Goal: Information Seeking & Learning: Check status

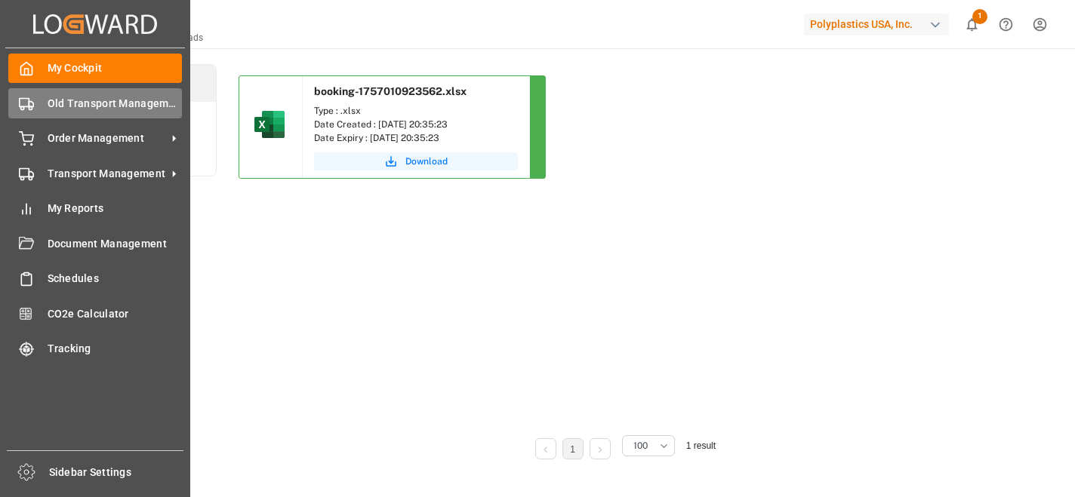
click at [78, 101] on span "Old Transport Management" at bounding box center [115, 104] width 135 height 16
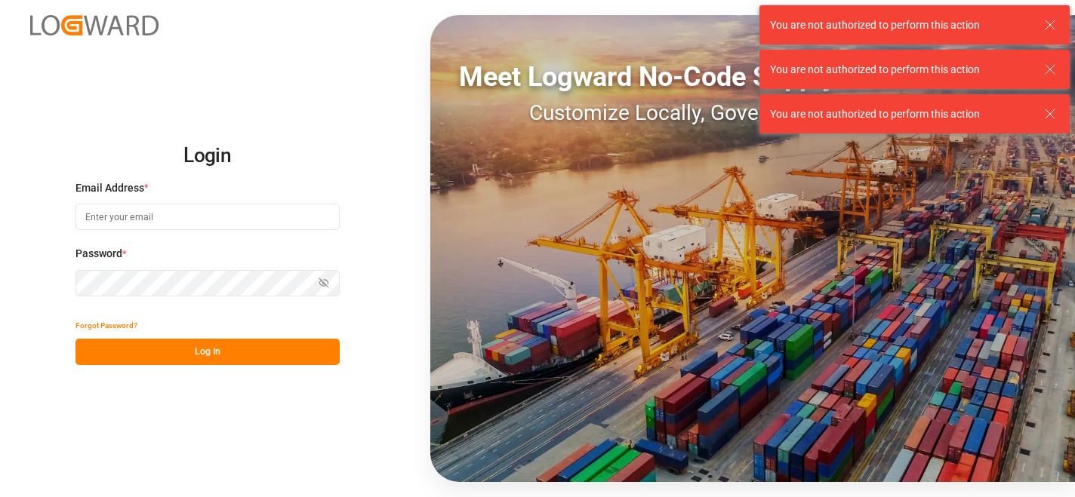
click at [176, 217] on input at bounding box center [207, 217] width 264 height 26
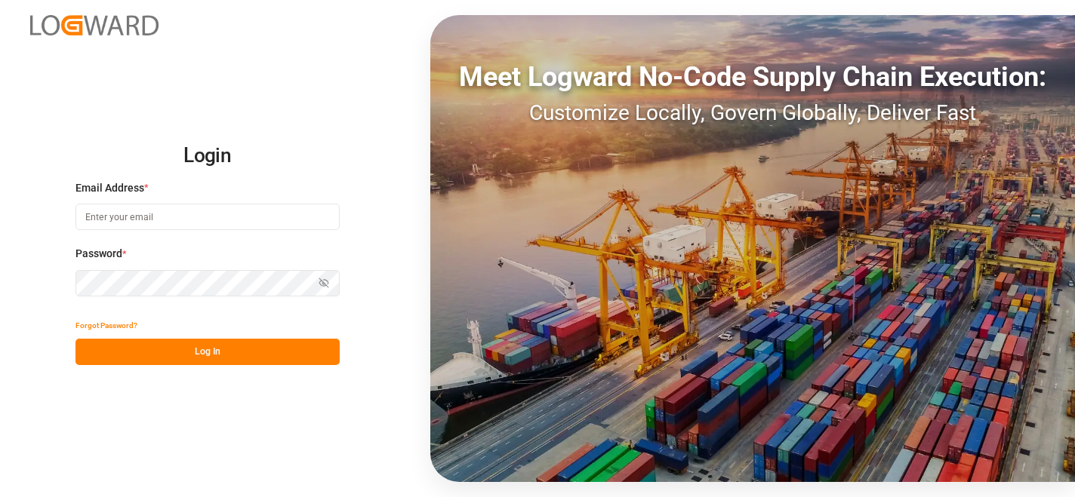
click at [256, 217] on input at bounding box center [207, 217] width 264 height 26
click at [223, 217] on input at bounding box center [207, 217] width 264 height 26
click at [220, 209] on input at bounding box center [207, 217] width 264 height 26
click at [222, 208] on input at bounding box center [207, 217] width 264 height 26
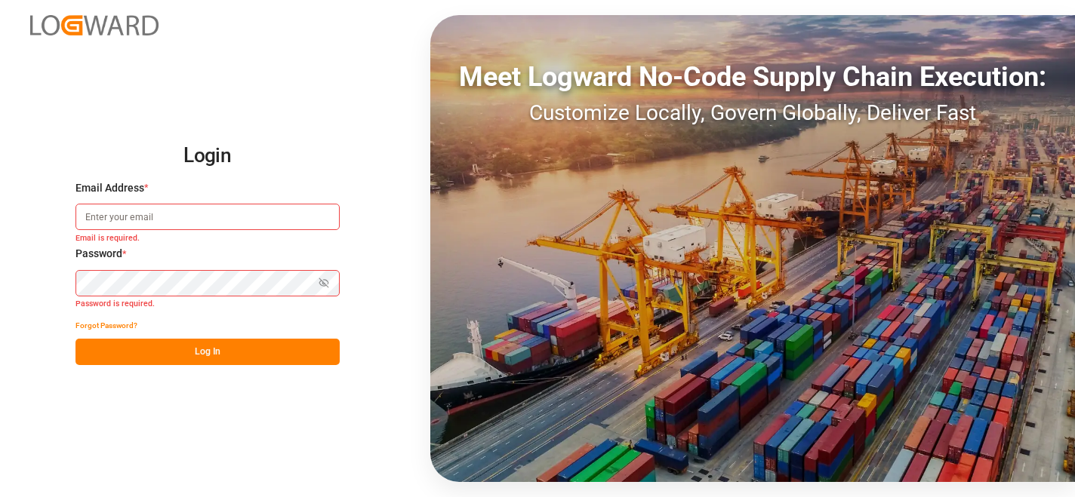
click at [226, 208] on input at bounding box center [207, 217] width 264 height 26
click at [177, 211] on input at bounding box center [207, 217] width 264 height 26
click at [149, 442] on div "Login Email Address * Email is required. Password * Show password Password is r…" at bounding box center [537, 248] width 1075 height 497
click at [186, 222] on input at bounding box center [207, 217] width 264 height 26
paste input "[PERSON_NAME][EMAIL_ADDRESS][PERSON_NAME][DOMAIN_NAME]"
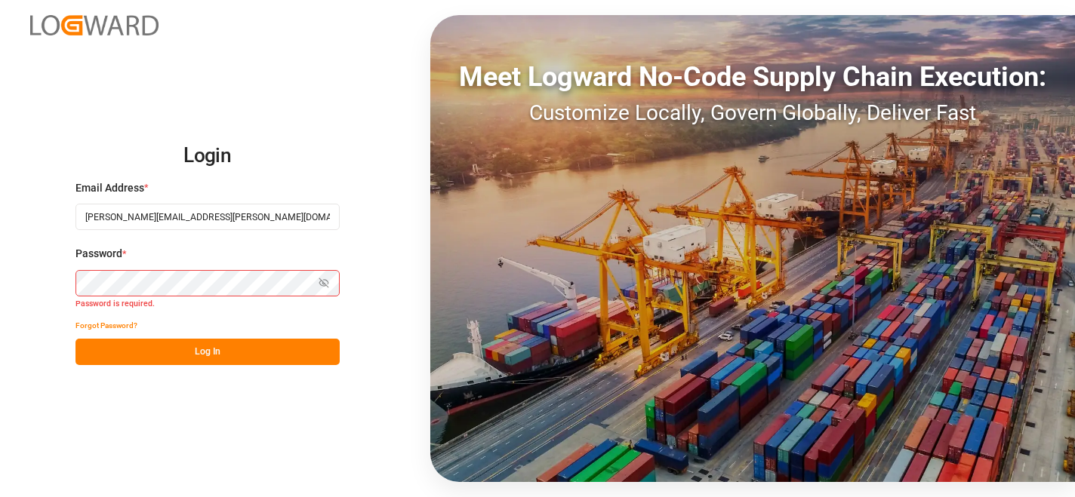
type input "[PERSON_NAME][EMAIL_ADDRESS][PERSON_NAME][DOMAIN_NAME]"
click at [222, 358] on button "Log In" at bounding box center [207, 352] width 264 height 26
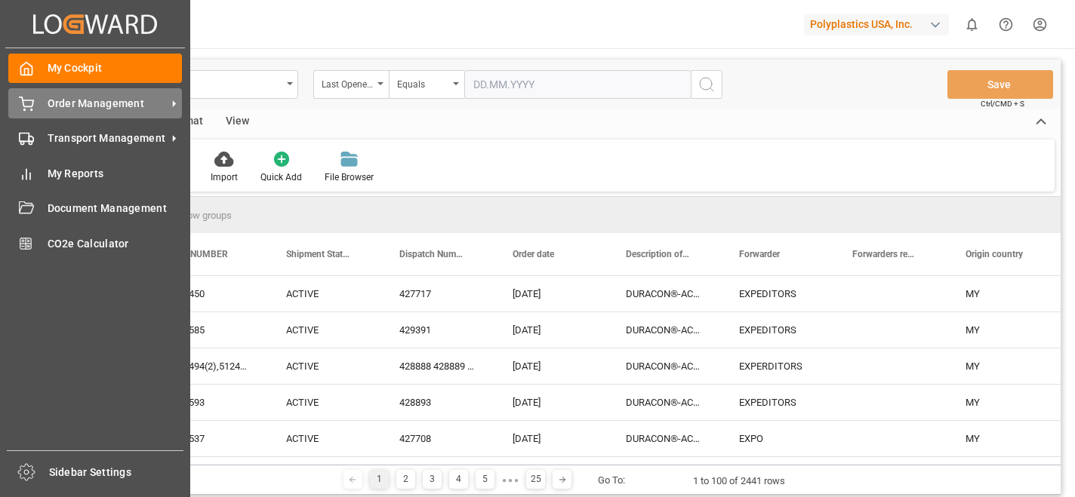
click at [72, 95] on div "Order Management Order Management" at bounding box center [95, 102] width 174 height 29
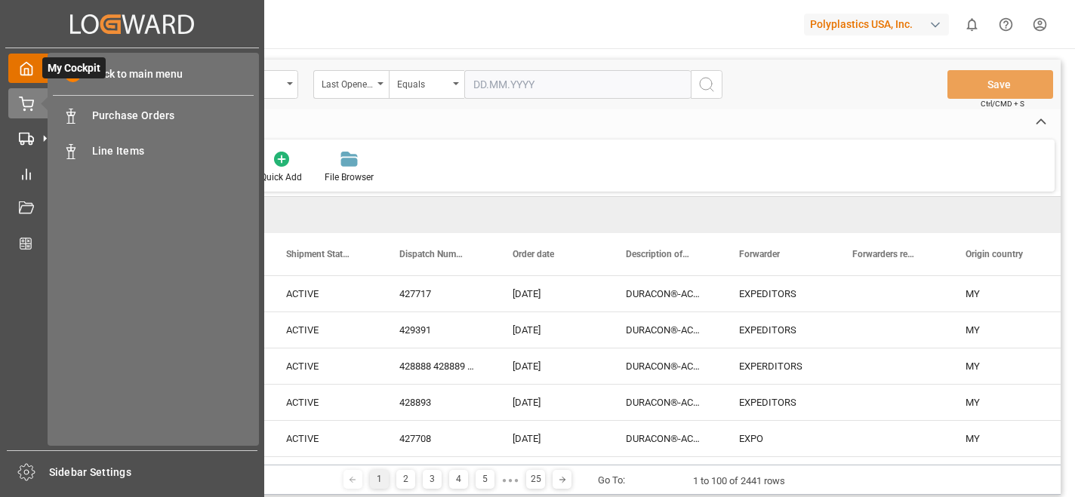
click at [28, 64] on icon at bounding box center [26, 69] width 11 height 13
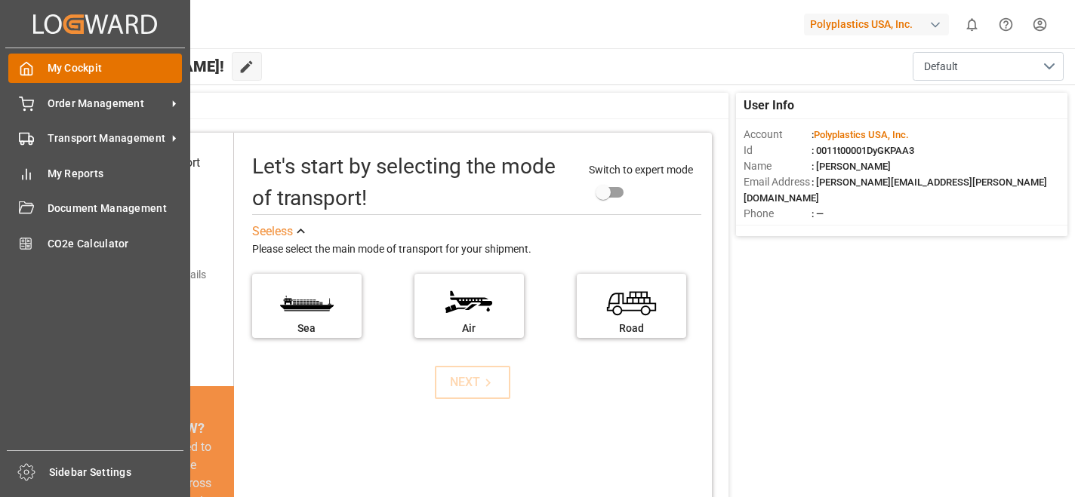
click at [83, 66] on span "My Cockpit" at bounding box center [115, 68] width 135 height 16
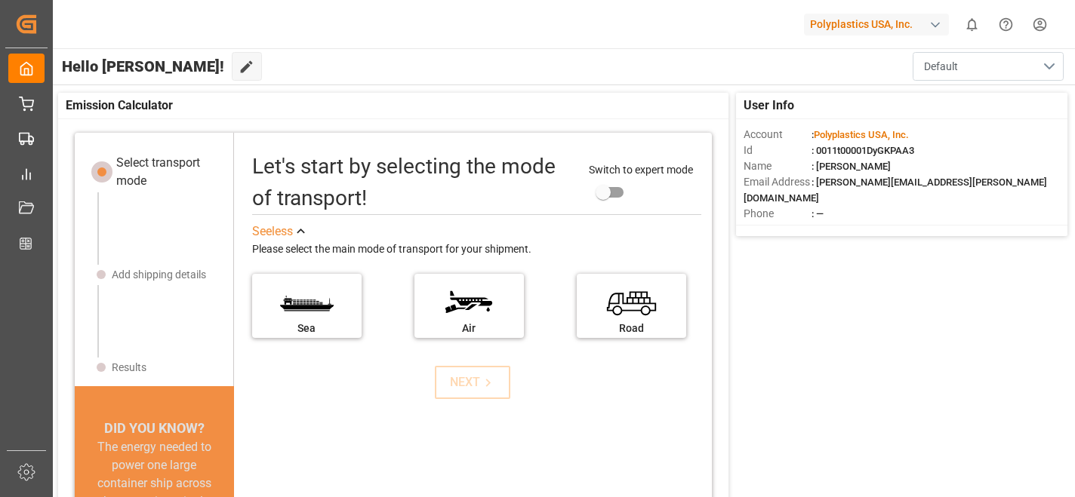
click at [1047, 67] on button "Default" at bounding box center [987, 66] width 151 height 29
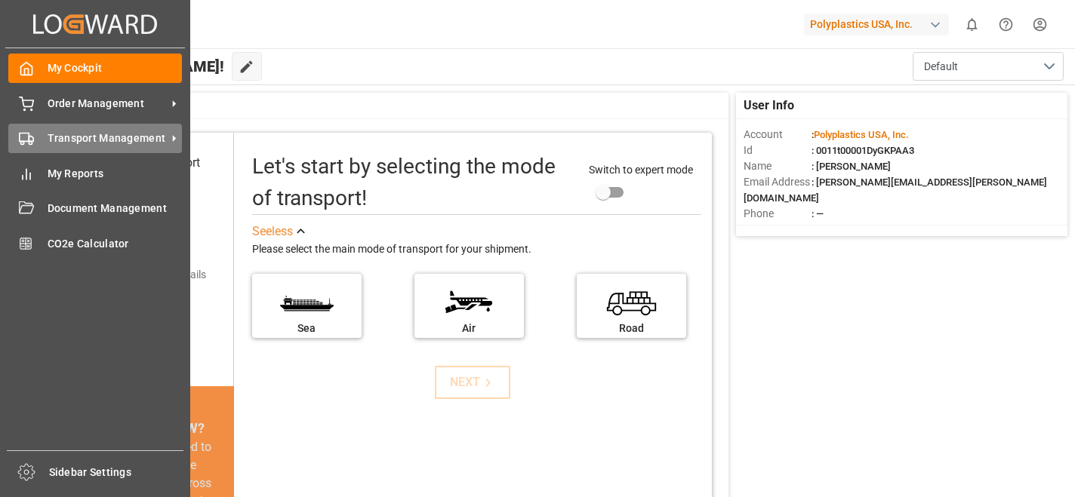
click at [84, 140] on span "Transport Management" at bounding box center [107, 139] width 119 height 16
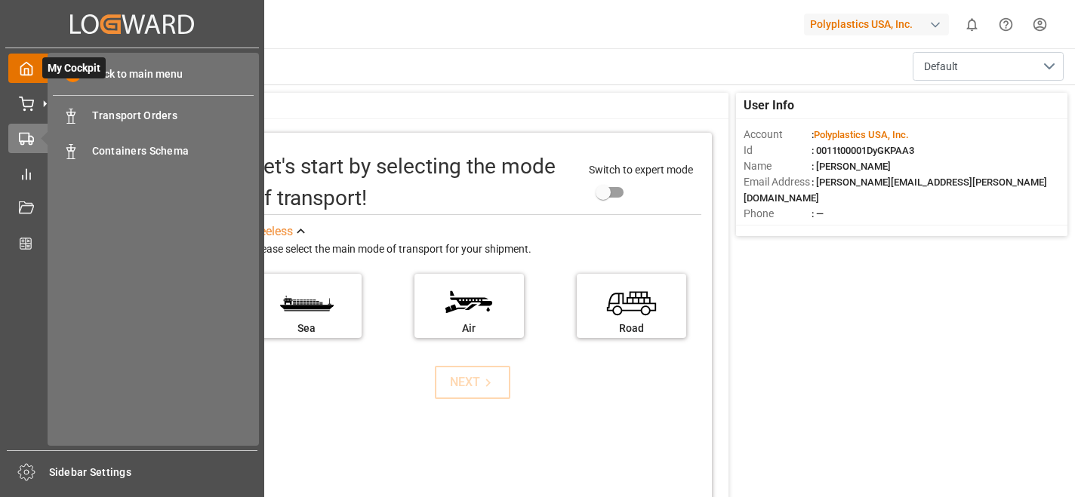
click at [29, 66] on icon at bounding box center [26, 68] width 15 height 15
click at [129, 112] on span "Transport Orders" at bounding box center [173, 116] width 162 height 16
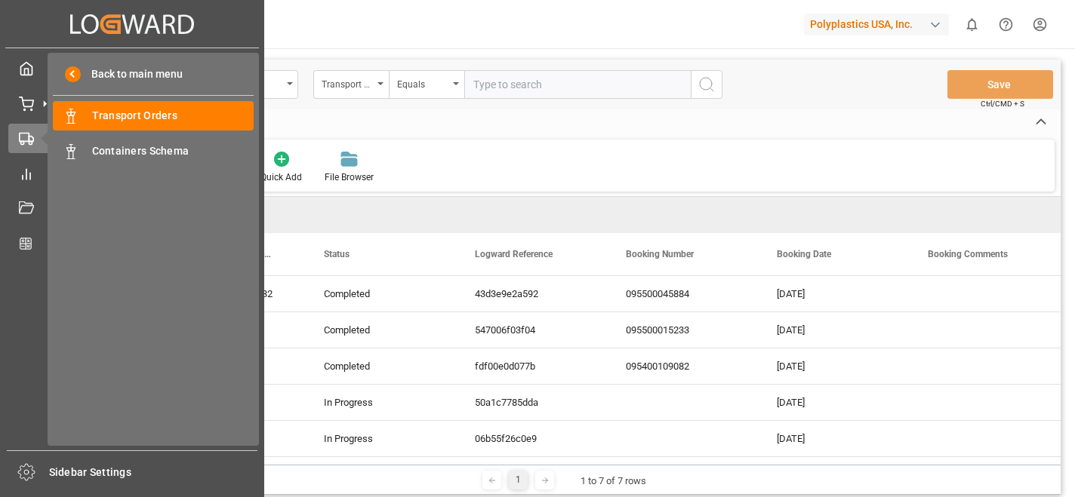
click at [85, 23] on icon "Created by potrace 1.15, written by [PERSON_NAME] [DATE]-[DATE]" at bounding box center [132, 24] width 124 height 24
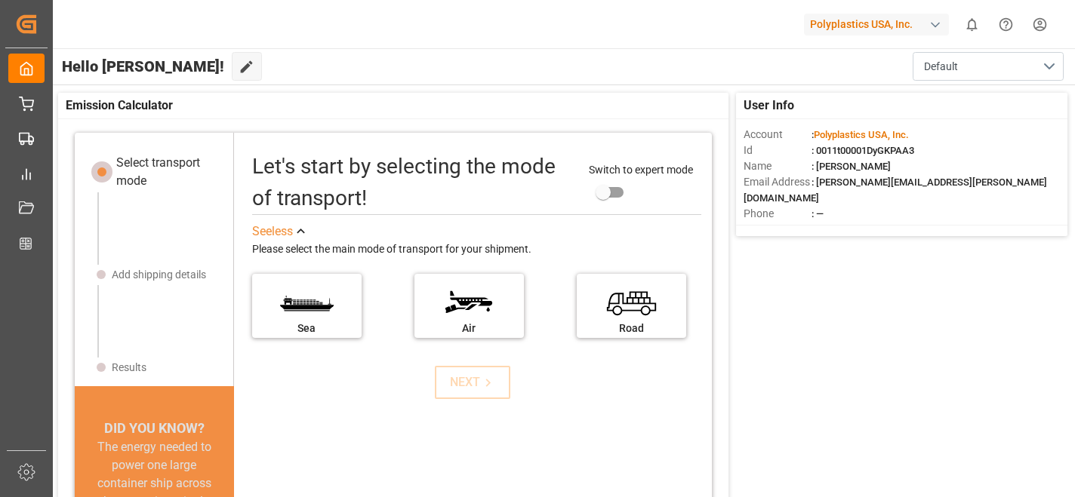
click at [934, 25] on div "button" at bounding box center [934, 24] width 15 height 15
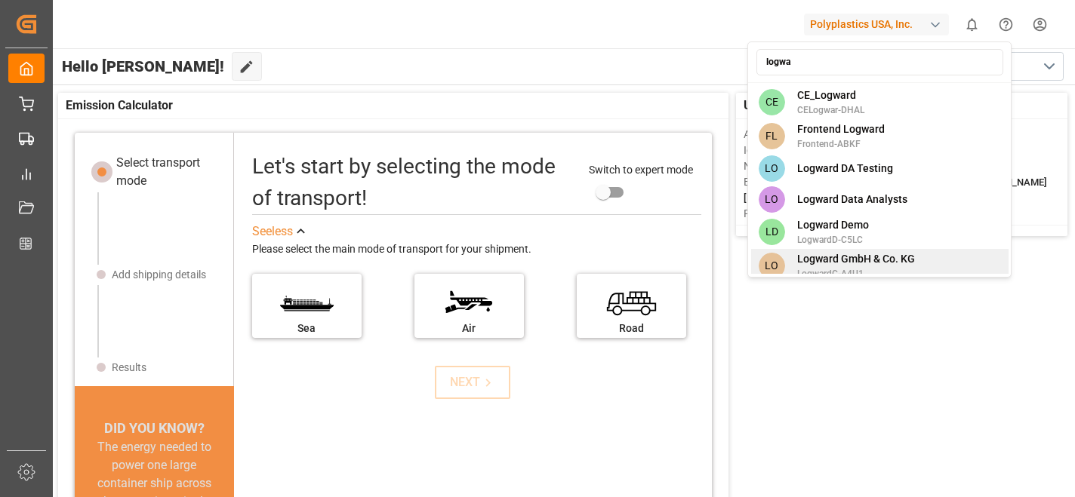
type input "logwa"
click at [900, 260] on span "Logward GmbH & Co. KG" at bounding box center [856, 259] width 118 height 16
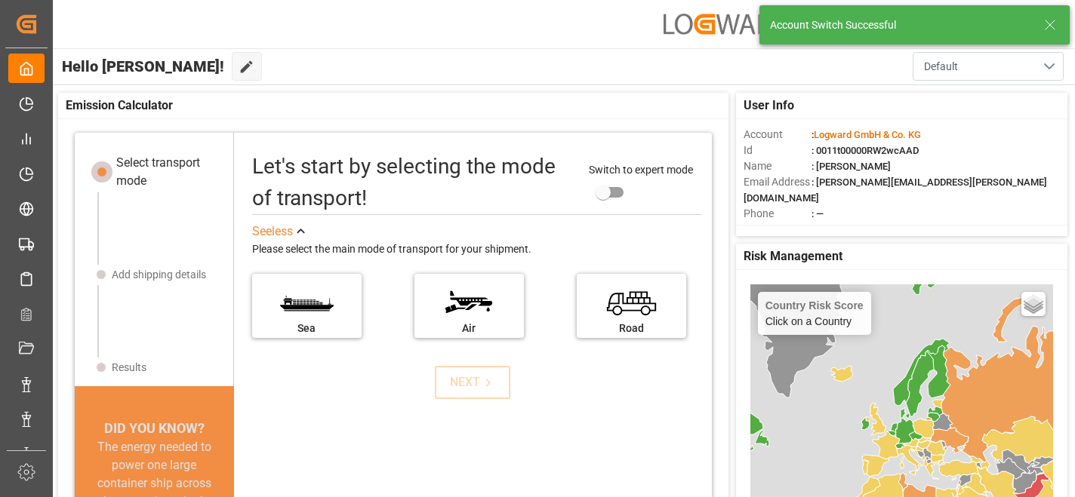
click at [1052, 69] on button "Default" at bounding box center [987, 66] width 151 height 29
click at [1052, 70] on button "Default" at bounding box center [987, 66] width 151 height 29
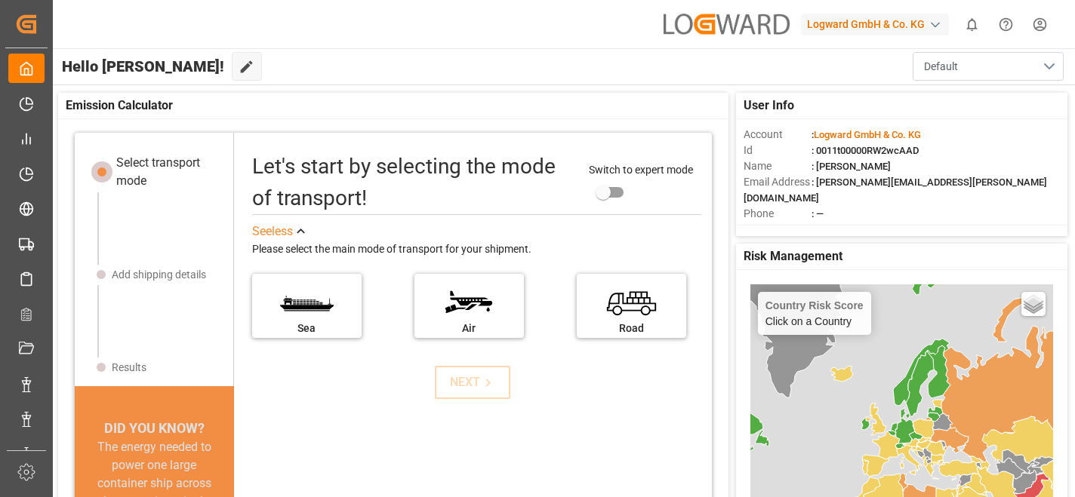
click at [1052, 70] on button "Default" at bounding box center [987, 66] width 151 height 29
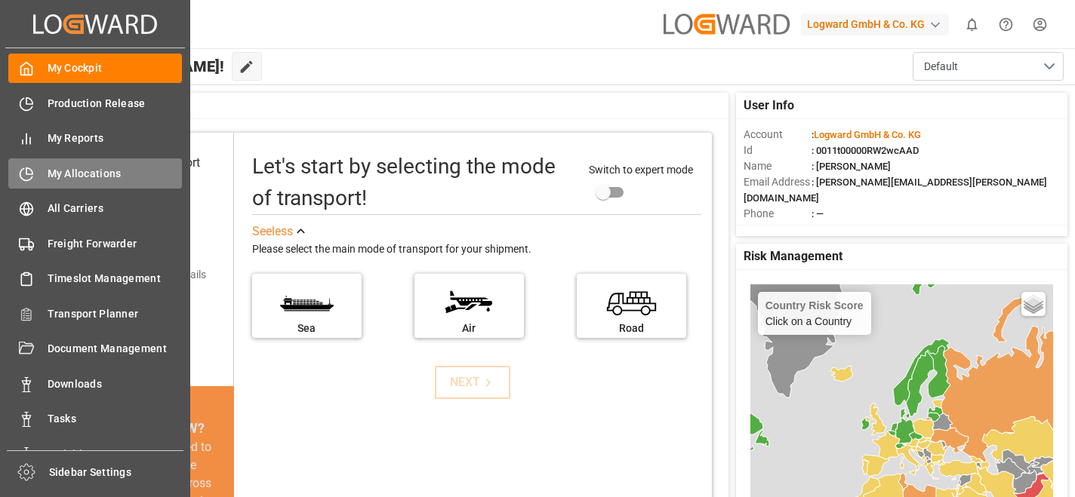
click at [76, 166] on span "My Allocations" at bounding box center [115, 174] width 135 height 16
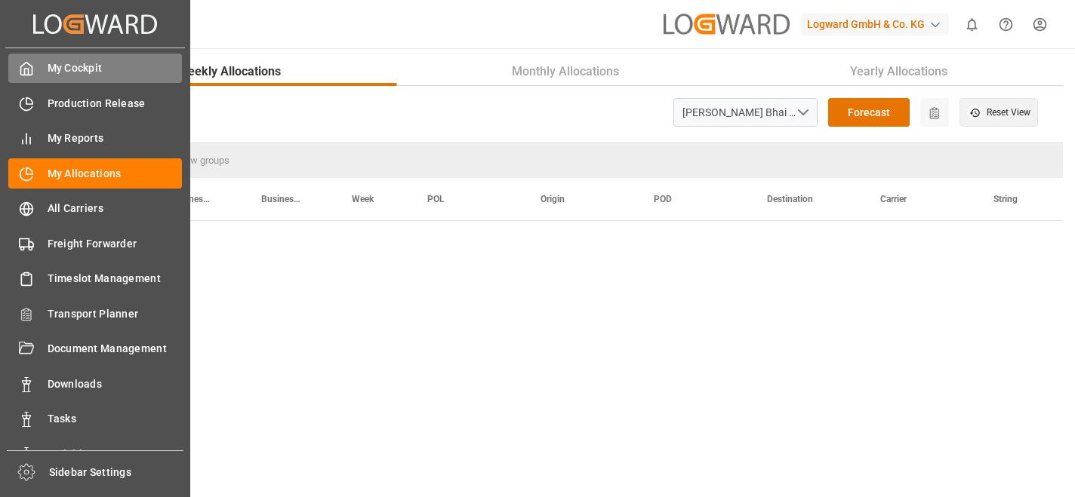
click at [79, 75] on span "My Cockpit" at bounding box center [115, 68] width 135 height 16
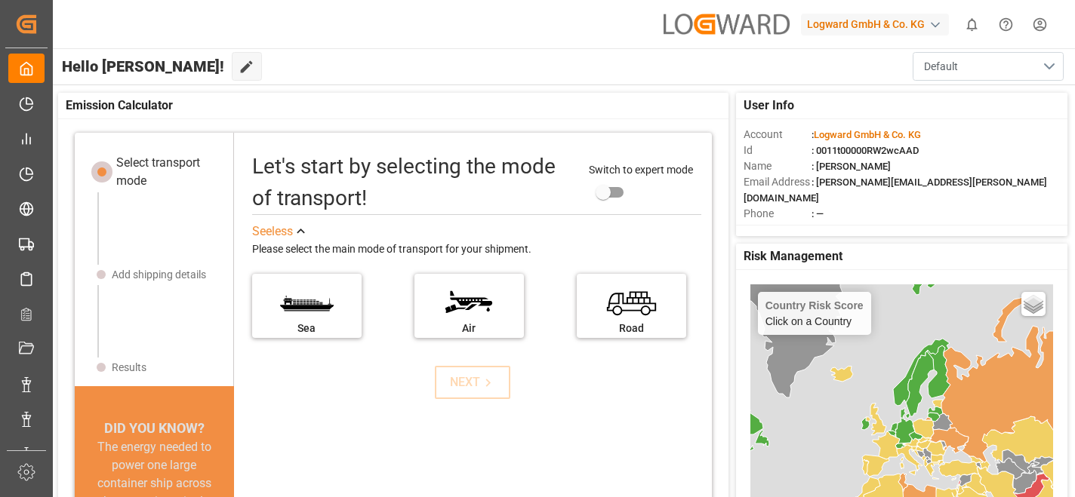
click at [1049, 66] on button "Default" at bounding box center [987, 66] width 151 height 29
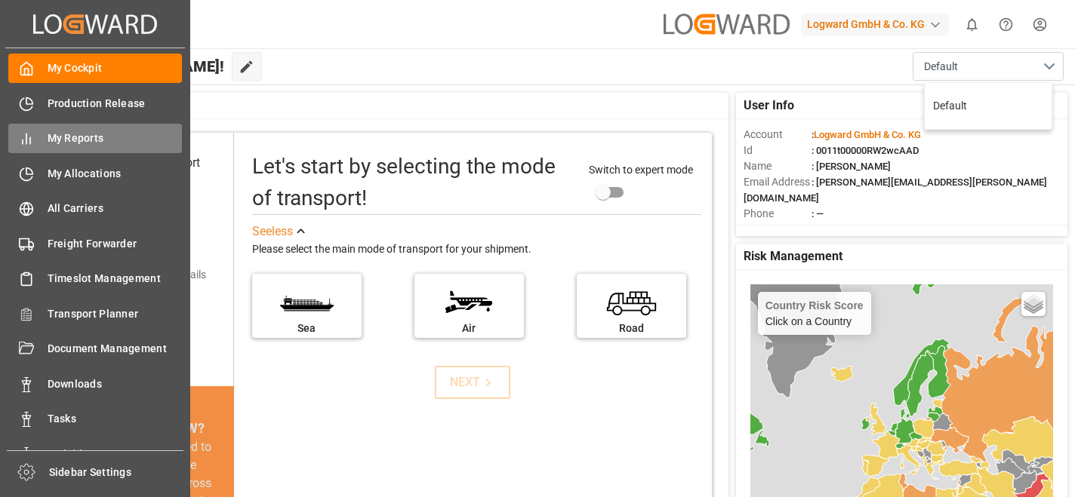
click at [93, 137] on span "My Reports" at bounding box center [115, 139] width 135 height 16
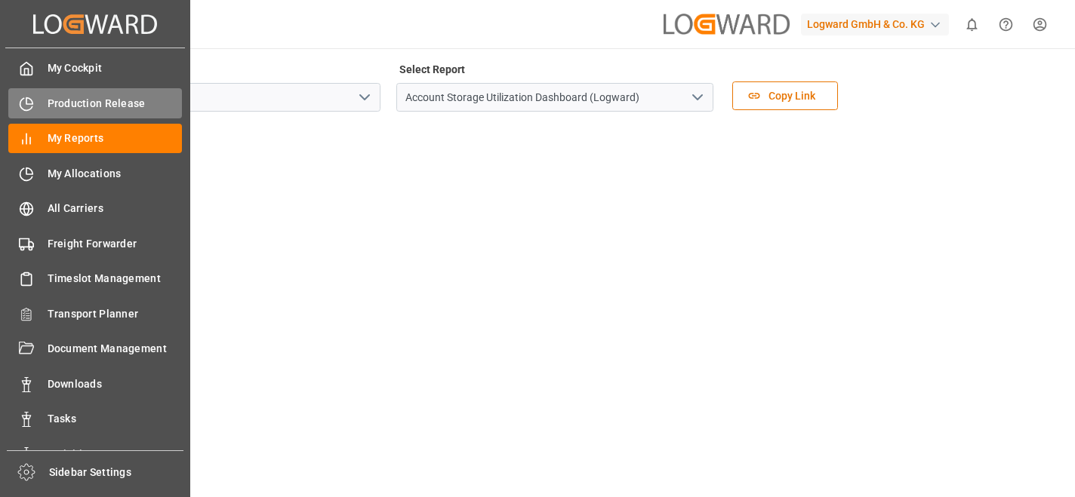
click at [64, 105] on span "Production Release" at bounding box center [115, 104] width 135 height 16
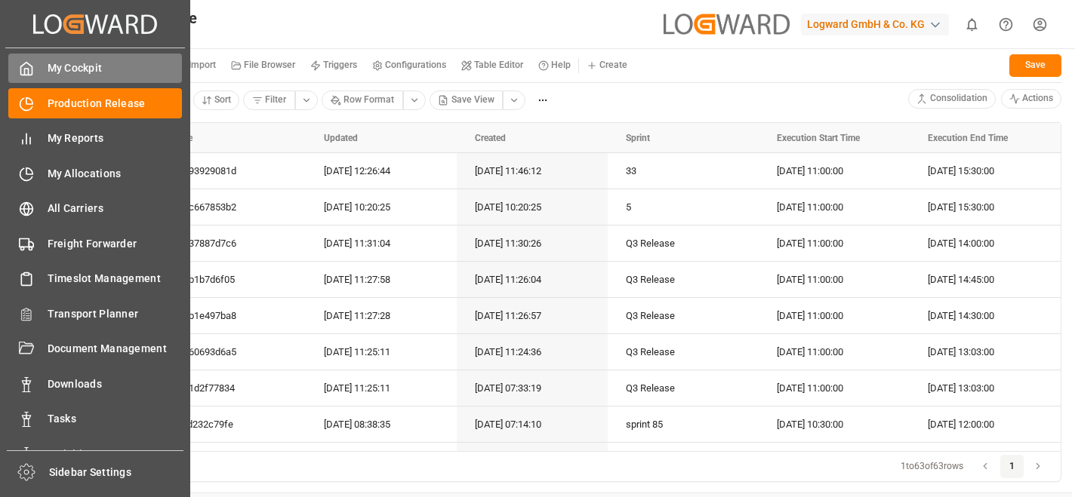
click at [42, 64] on div "My Cockpit My Cockpit" at bounding box center [95, 68] width 174 height 29
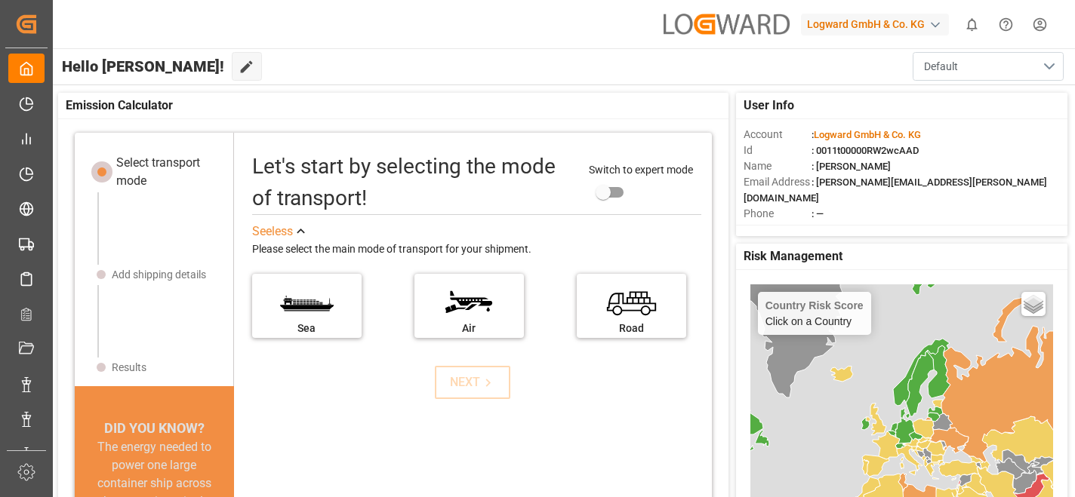
click at [1050, 65] on button "Default" at bounding box center [987, 66] width 151 height 29
click at [933, 22] on div "button" at bounding box center [934, 24] width 15 height 15
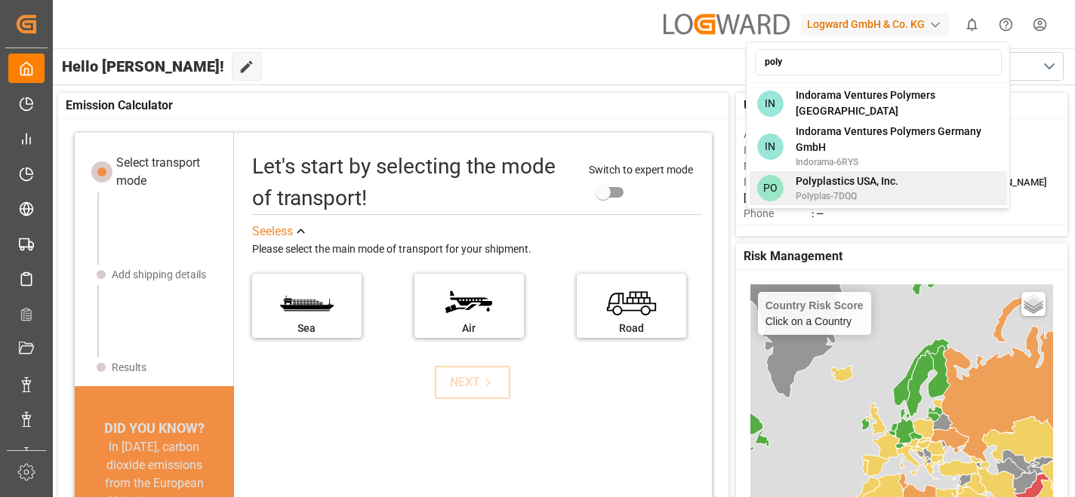
type input "poly"
click at [860, 189] on span "Polyplas-7DQQ" at bounding box center [846, 196] width 103 height 14
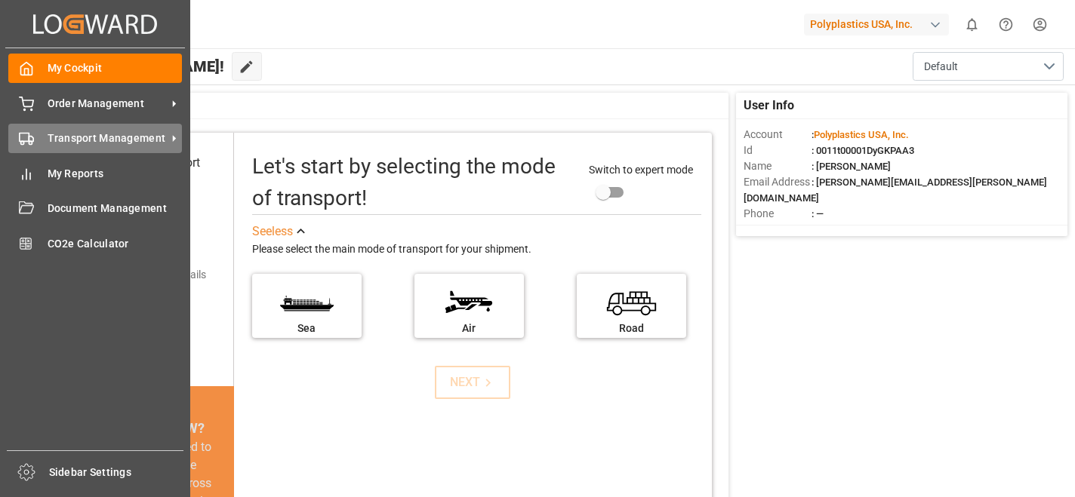
click at [86, 131] on span "Transport Management" at bounding box center [107, 139] width 119 height 16
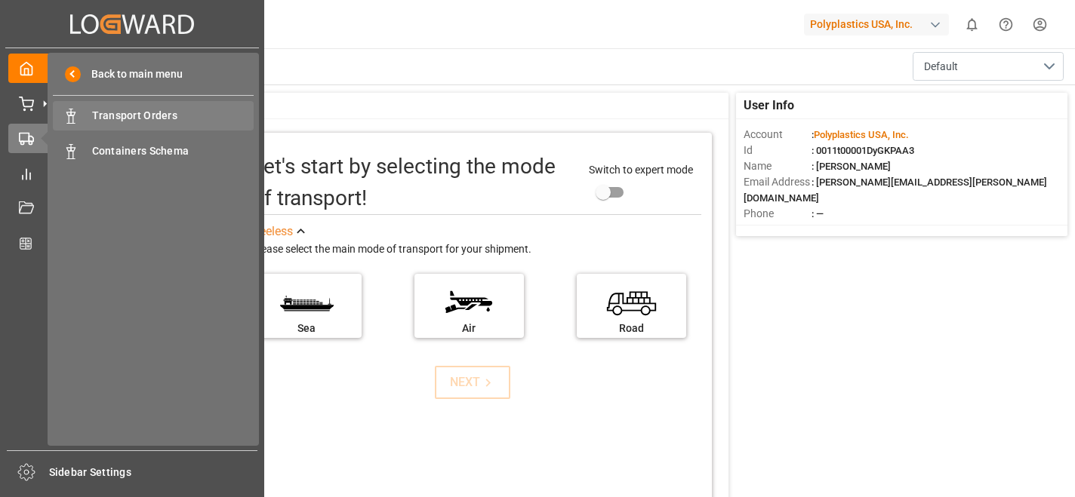
click at [140, 110] on span "Transport Orders" at bounding box center [173, 116] width 162 height 16
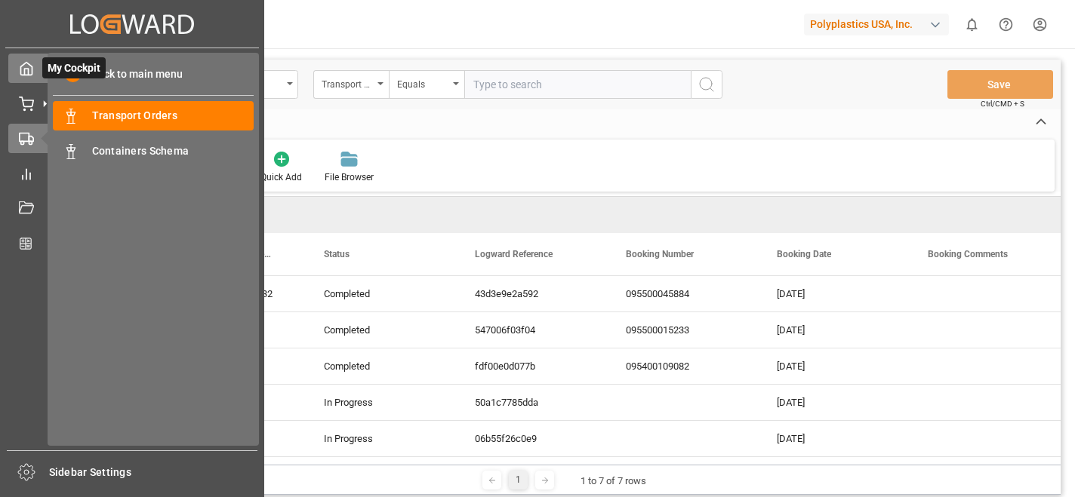
click at [27, 69] on icon at bounding box center [26, 68] width 15 height 15
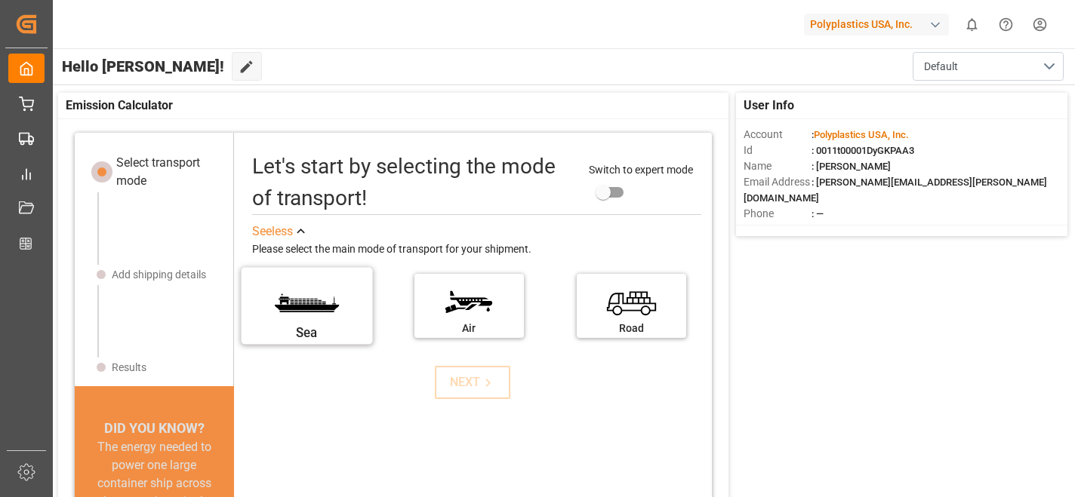
click at [331, 287] on label "Sea" at bounding box center [306, 300] width 113 height 63
click at [0, 0] on input "Sea" at bounding box center [0, 0] width 0 height 0
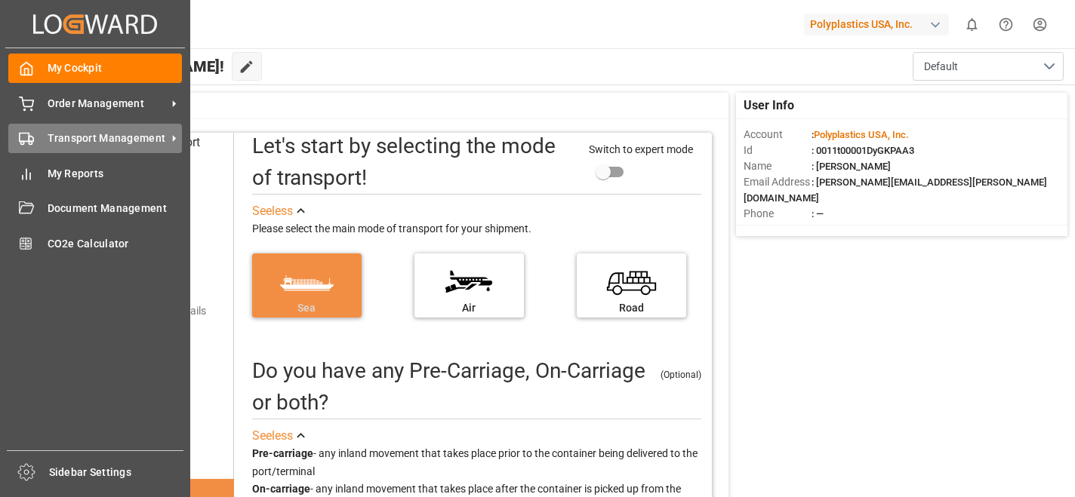
scroll to position [15, 0]
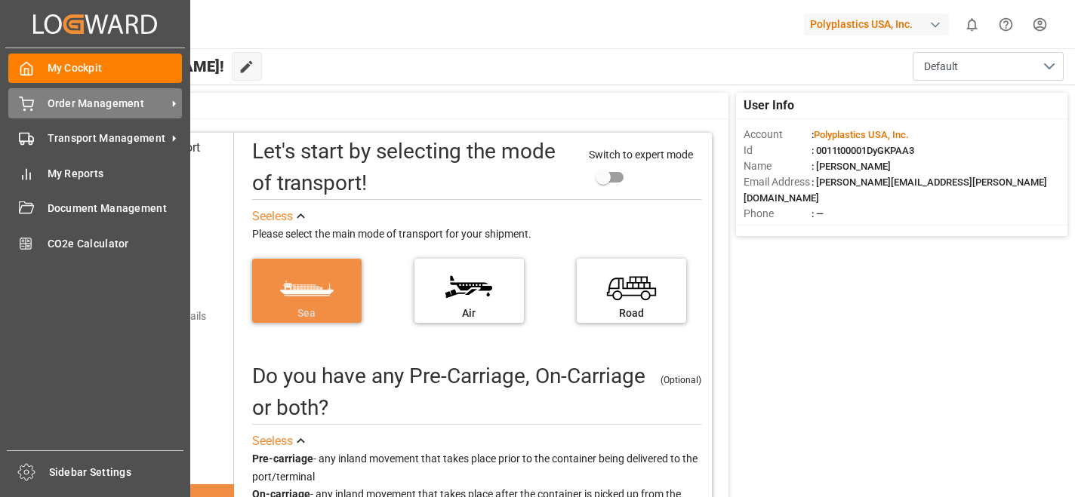
click at [72, 105] on span "Order Management" at bounding box center [107, 104] width 119 height 16
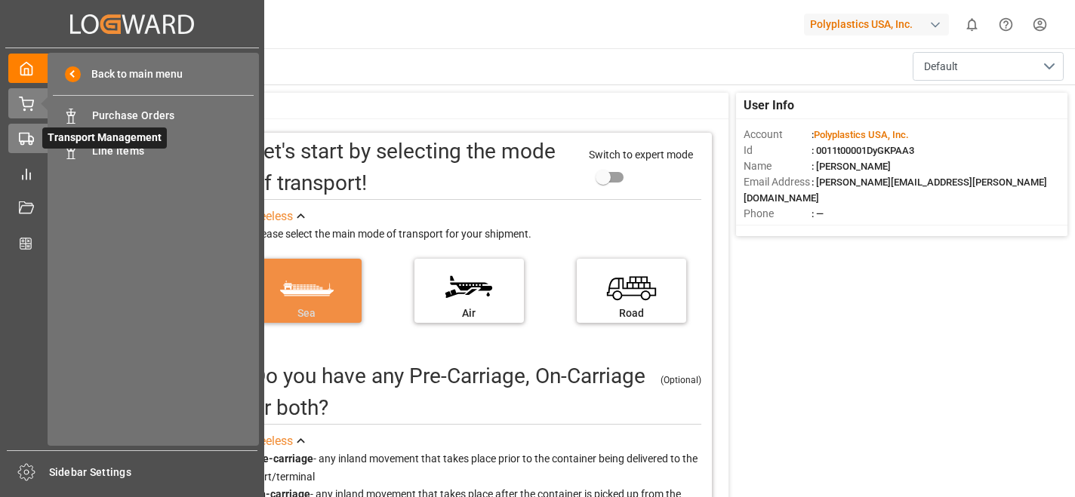
click at [22, 139] on icon at bounding box center [26, 138] width 15 height 15
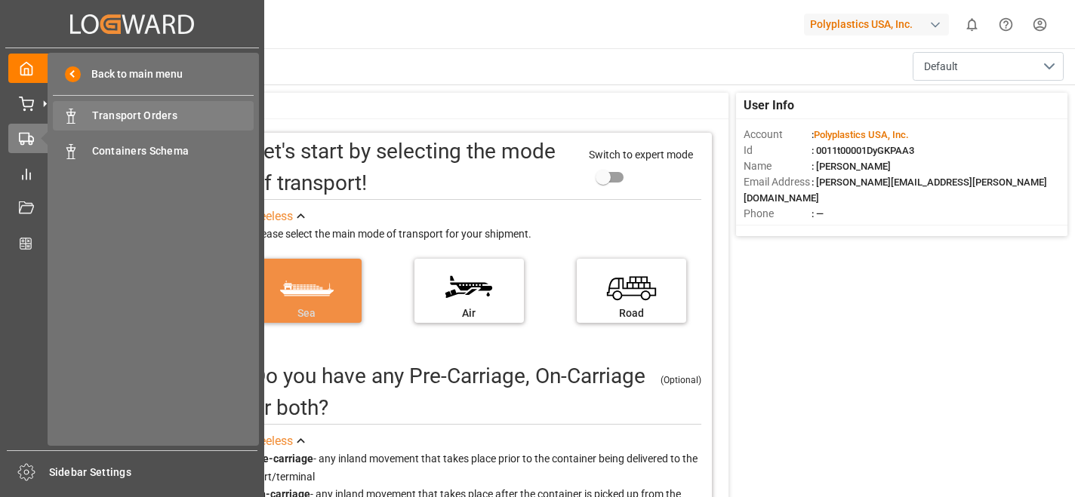
click at [122, 115] on span "Transport Orders" at bounding box center [173, 116] width 162 height 16
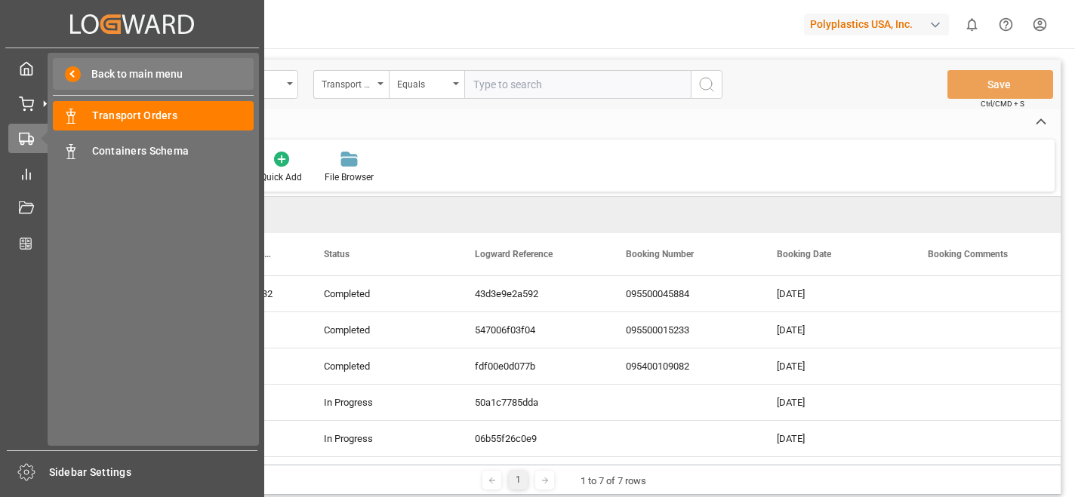
click at [121, 70] on span "Back to main menu" at bounding box center [132, 74] width 102 height 16
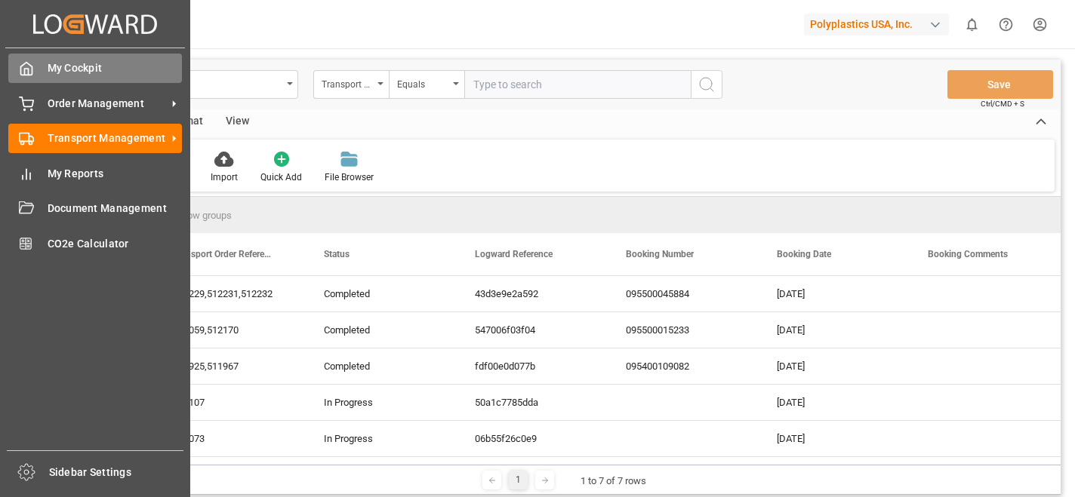
click at [68, 66] on span "My Cockpit" at bounding box center [115, 68] width 135 height 16
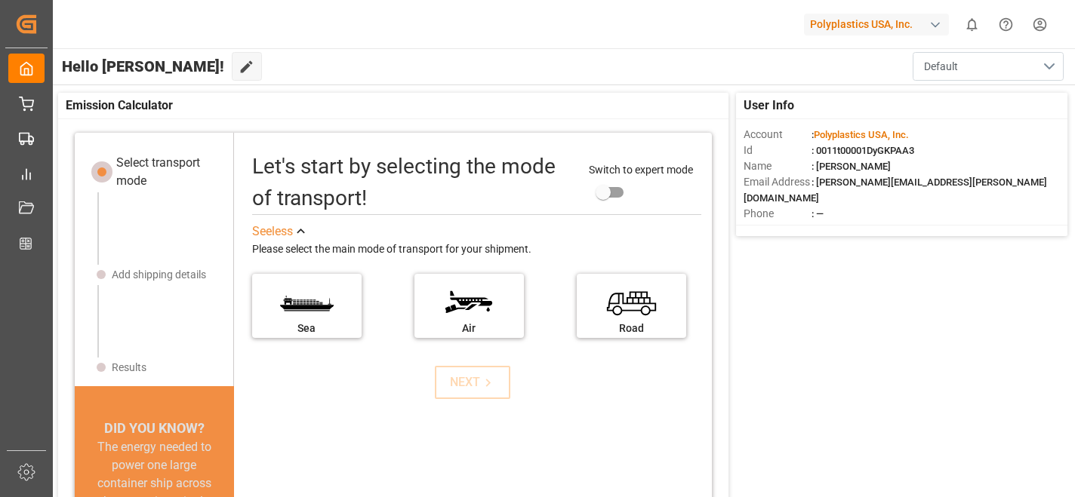
click at [1051, 66] on button "Default" at bounding box center [987, 66] width 151 height 29
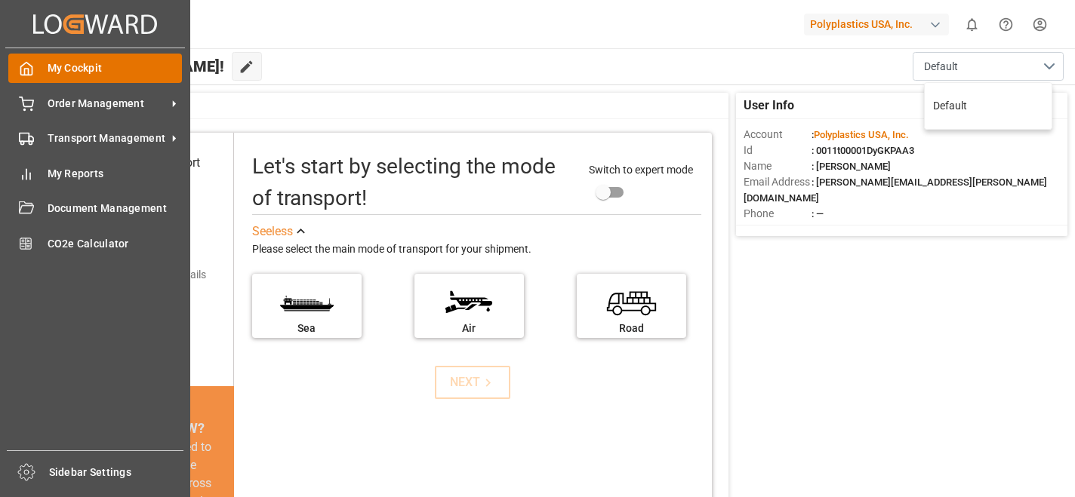
click at [75, 66] on span "My Cockpit" at bounding box center [115, 68] width 135 height 16
click at [86, 22] on icon "Created by potrace 1.15, written by [PERSON_NAME] [DATE]-[DATE]" at bounding box center [95, 24] width 124 height 24
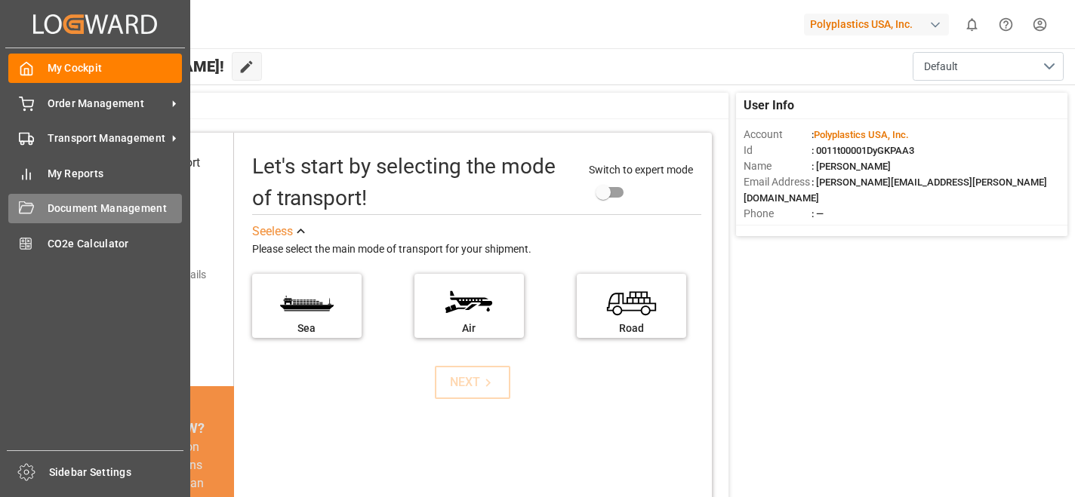
click at [71, 205] on span "Document Management" at bounding box center [115, 209] width 135 height 16
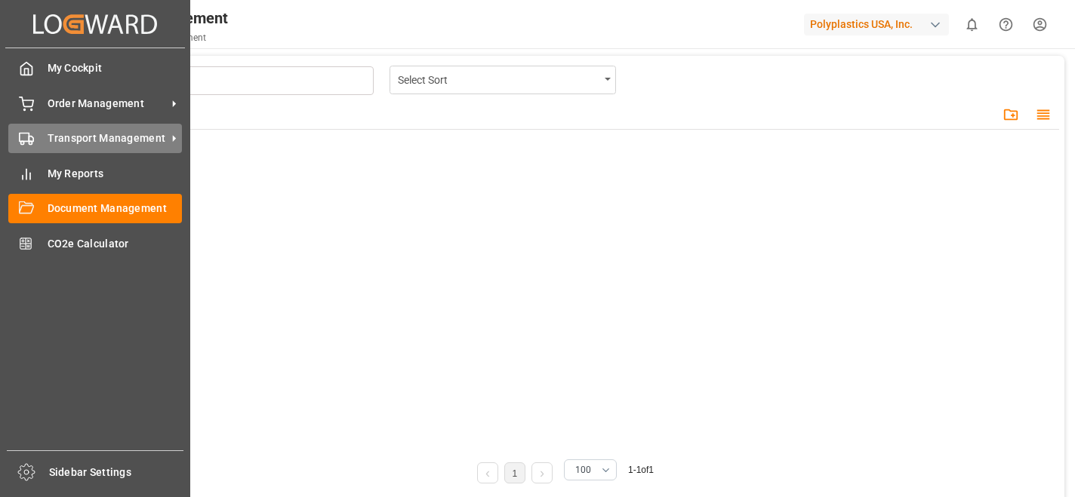
click at [66, 139] on span "Transport Management" at bounding box center [107, 139] width 119 height 16
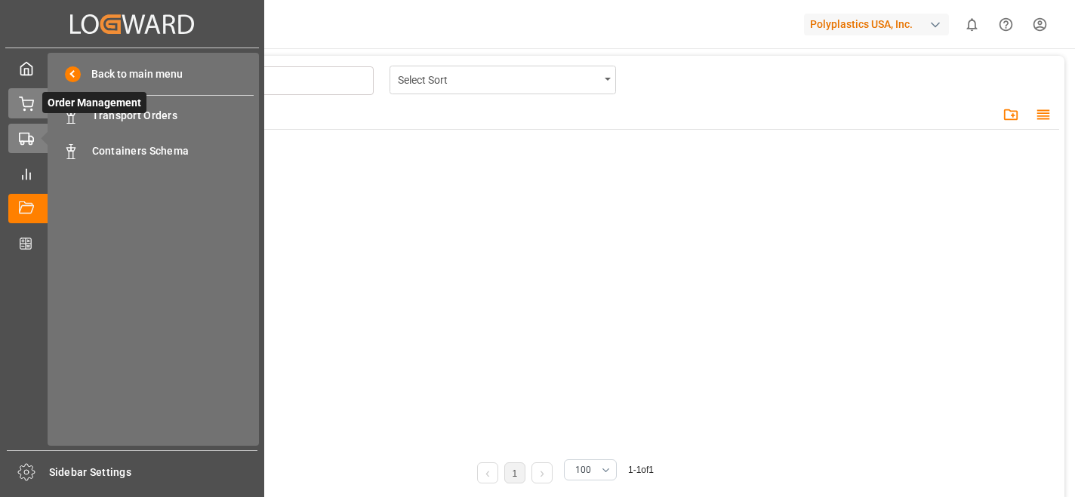
click at [29, 103] on icon at bounding box center [26, 104] width 15 height 15
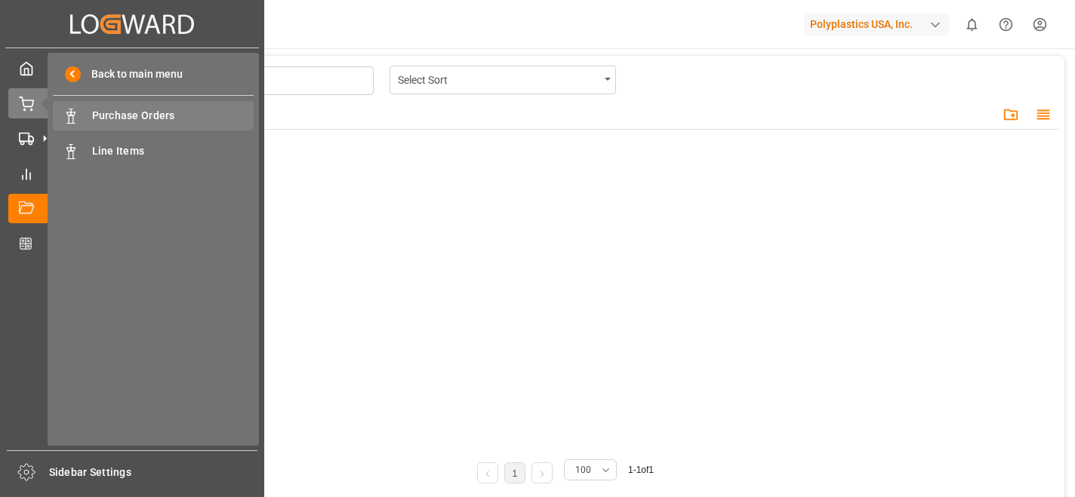
click at [126, 121] on span "Purchase Orders" at bounding box center [173, 116] width 162 height 16
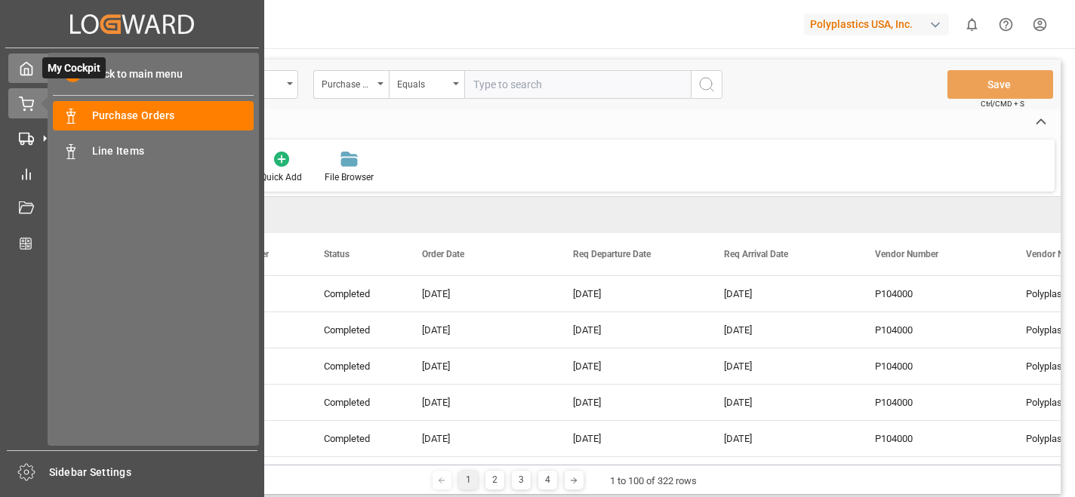
click at [32, 69] on icon at bounding box center [26, 69] width 11 height 13
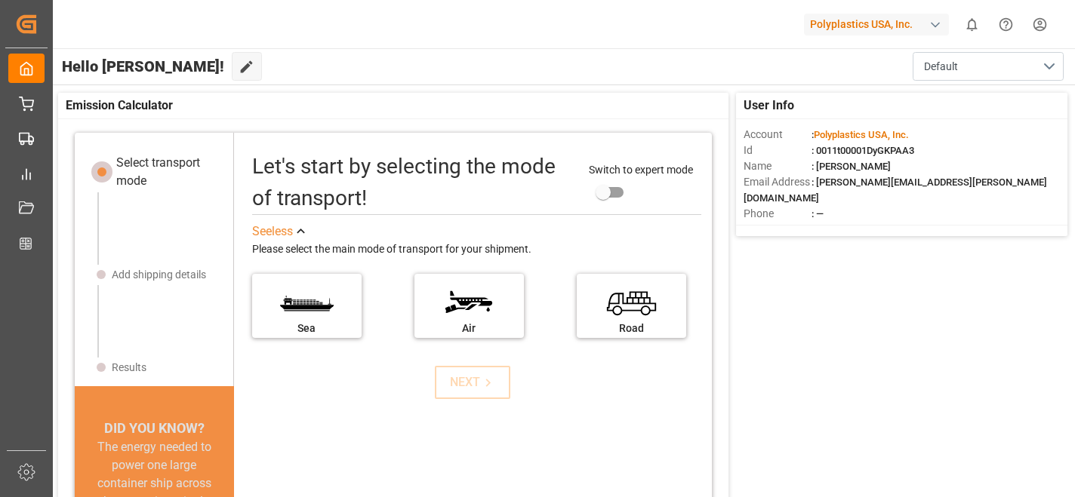
click at [930, 23] on div "button" at bounding box center [934, 24] width 15 height 15
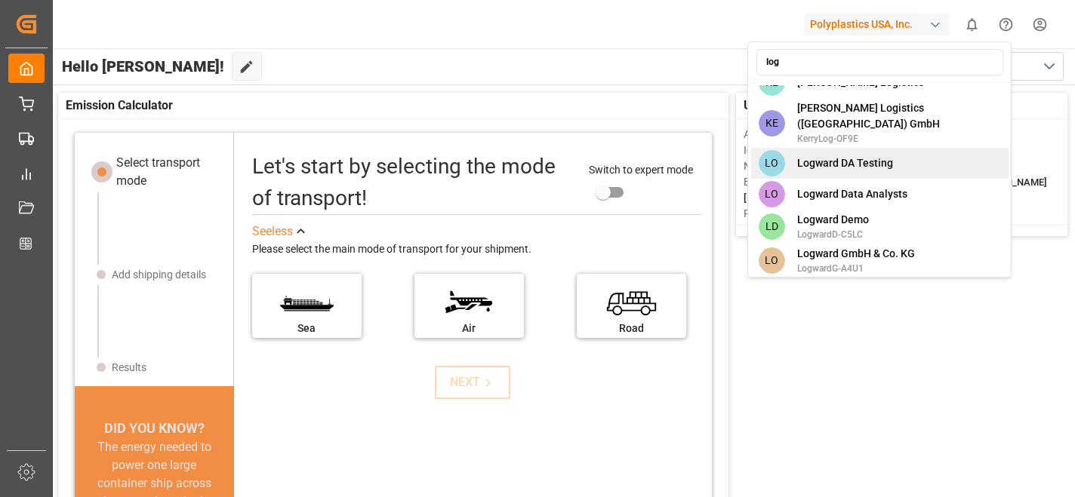
scroll to position [240, 0]
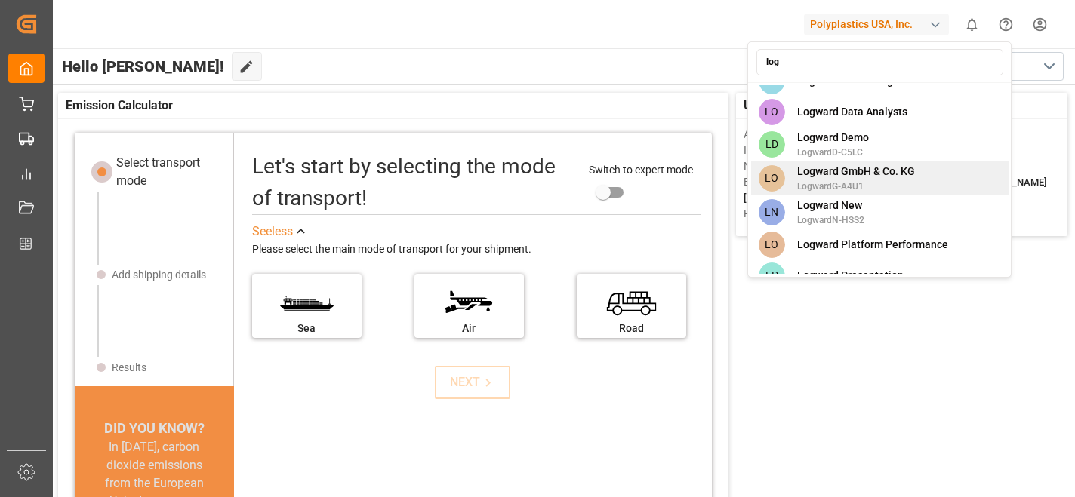
type input "log"
click at [881, 164] on span "Logward GmbH & Co. KG" at bounding box center [856, 172] width 118 height 16
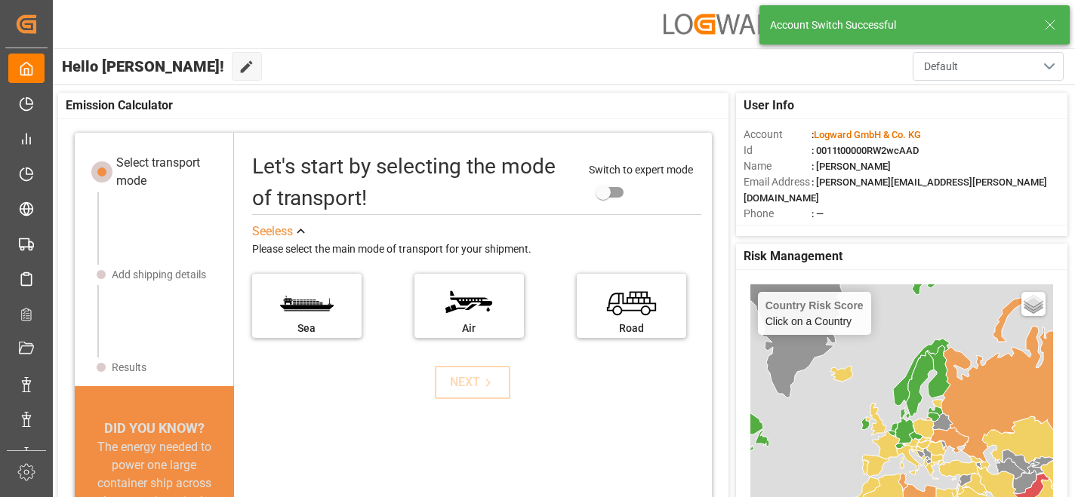
click at [1048, 68] on button "Default" at bounding box center [987, 66] width 151 height 29
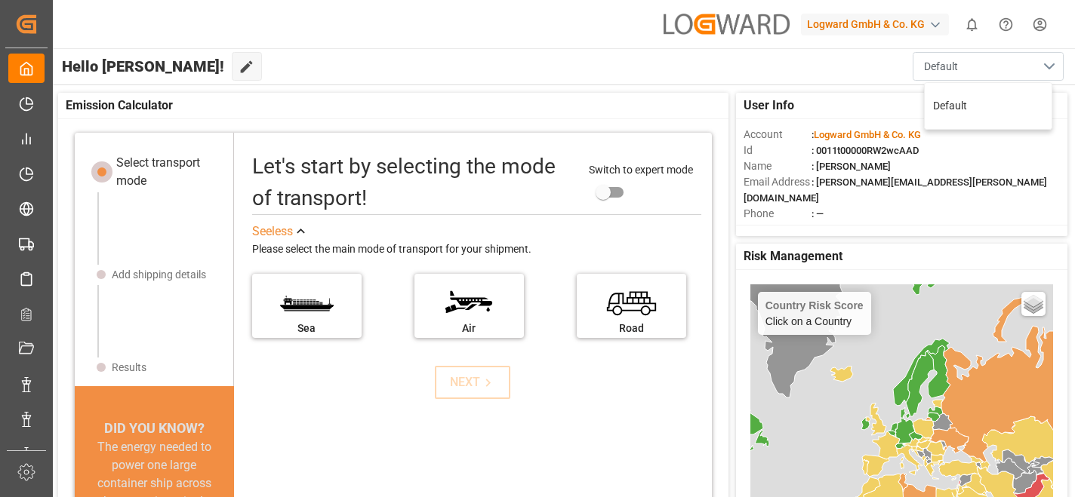
click at [1048, 68] on button "Default" at bounding box center [987, 66] width 151 height 29
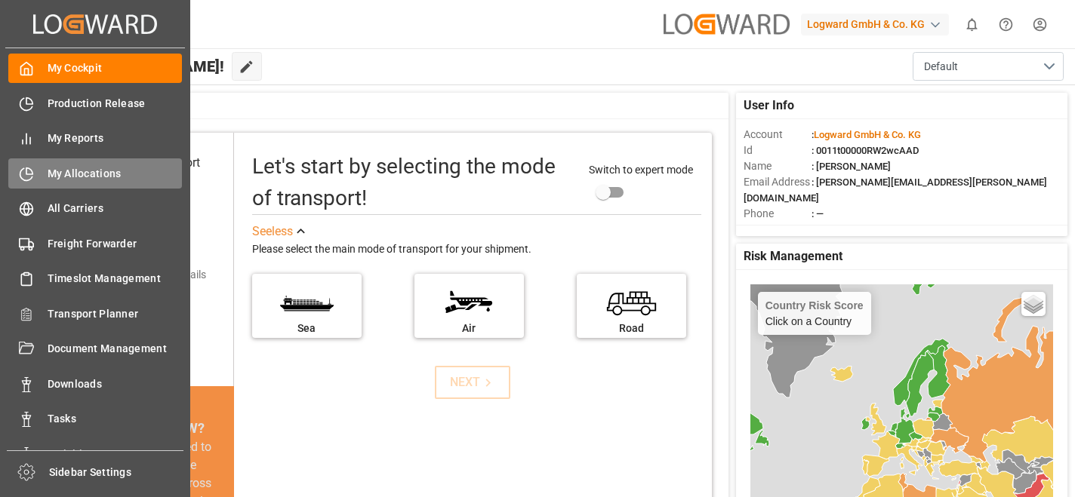
click at [71, 170] on span "My Allocations" at bounding box center [115, 174] width 135 height 16
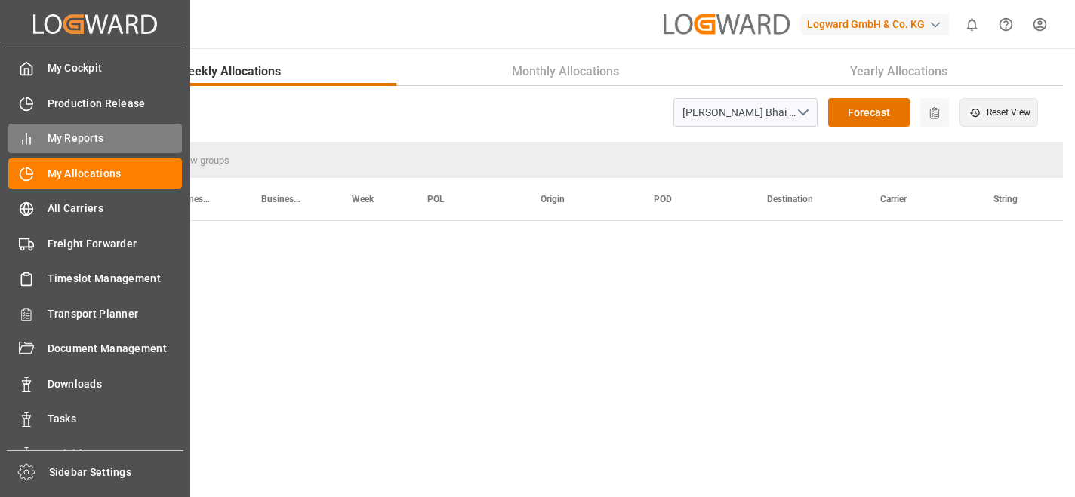
click at [63, 134] on span "My Reports" at bounding box center [115, 139] width 135 height 16
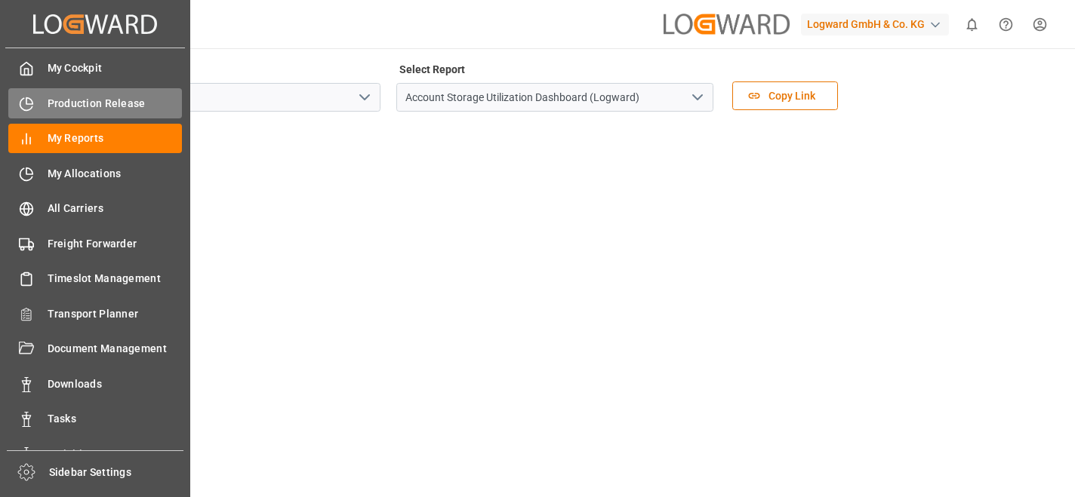
click at [59, 102] on span "Production Release" at bounding box center [115, 104] width 135 height 16
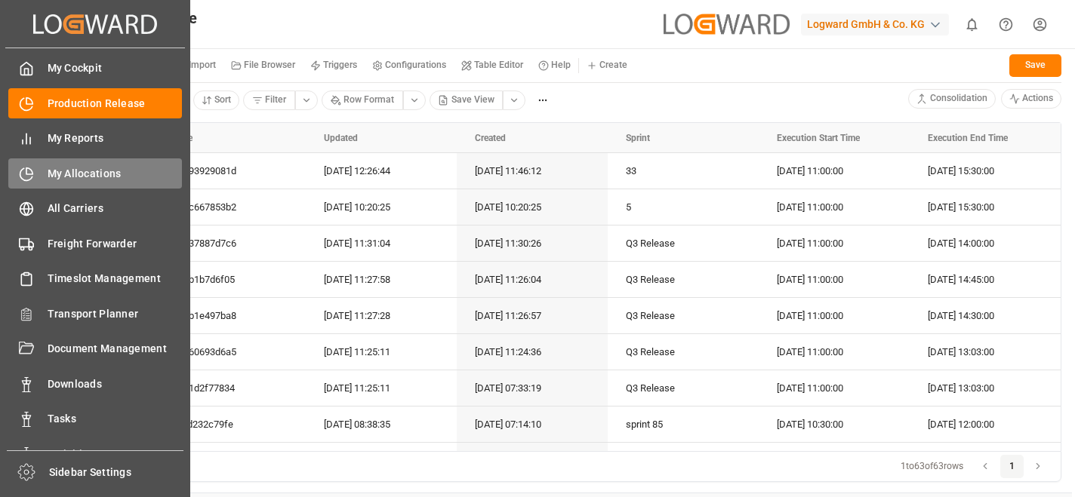
click at [76, 175] on span "My Allocations" at bounding box center [115, 174] width 135 height 16
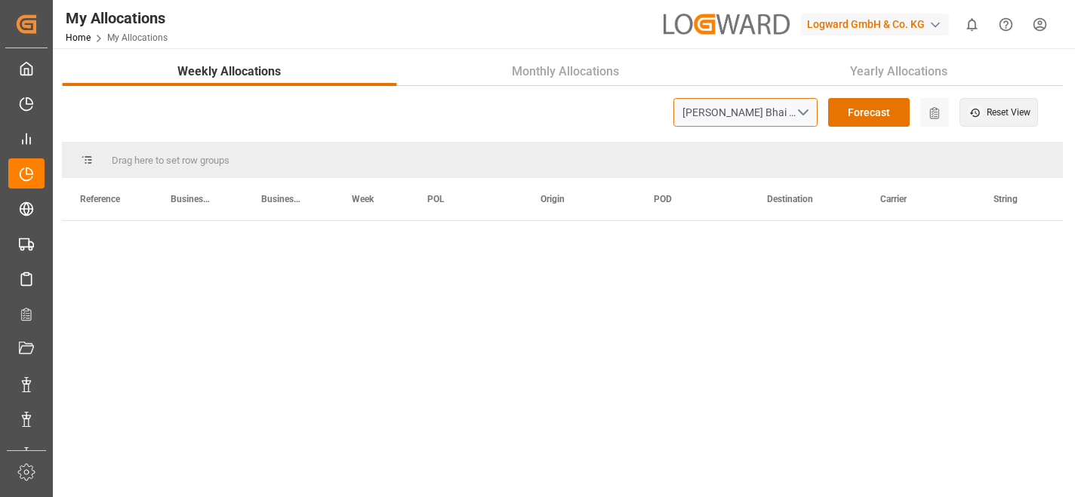
click at [806, 109] on button "[PERSON_NAME] Bhai ([DATE]) - ([DATE]), [GEOGRAPHIC_DATA] ([DATE]) - ([DATE]), …" at bounding box center [745, 112] width 144 height 29
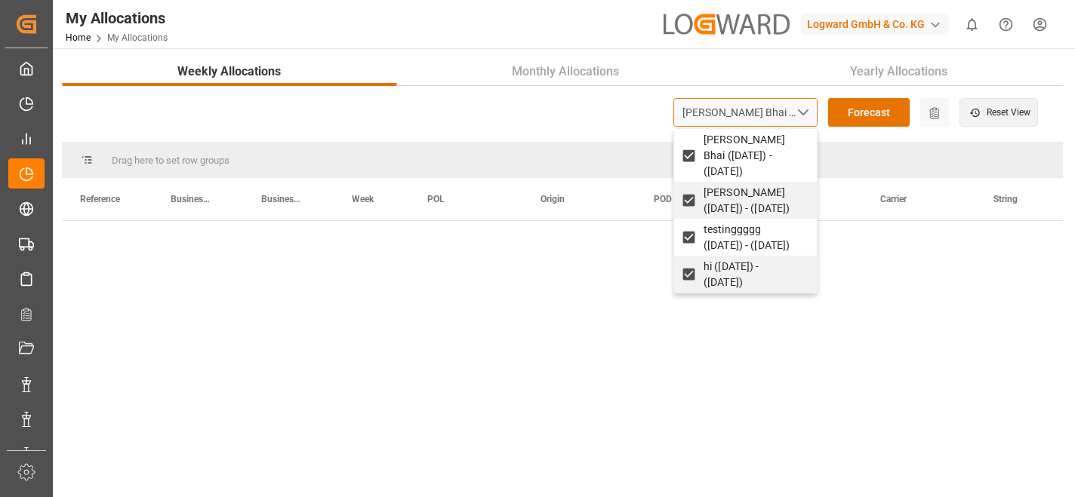
click at [806, 109] on button "[PERSON_NAME] Bhai ([DATE]) - ([DATE]), [GEOGRAPHIC_DATA] ([DATE]) - ([DATE]), …" at bounding box center [745, 112] width 144 height 29
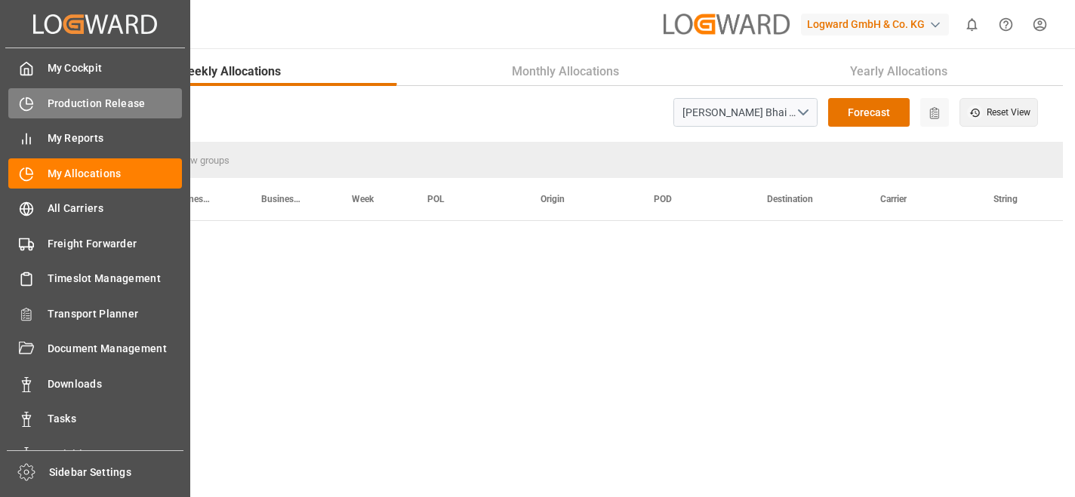
click at [56, 101] on span "Production Release" at bounding box center [115, 104] width 135 height 16
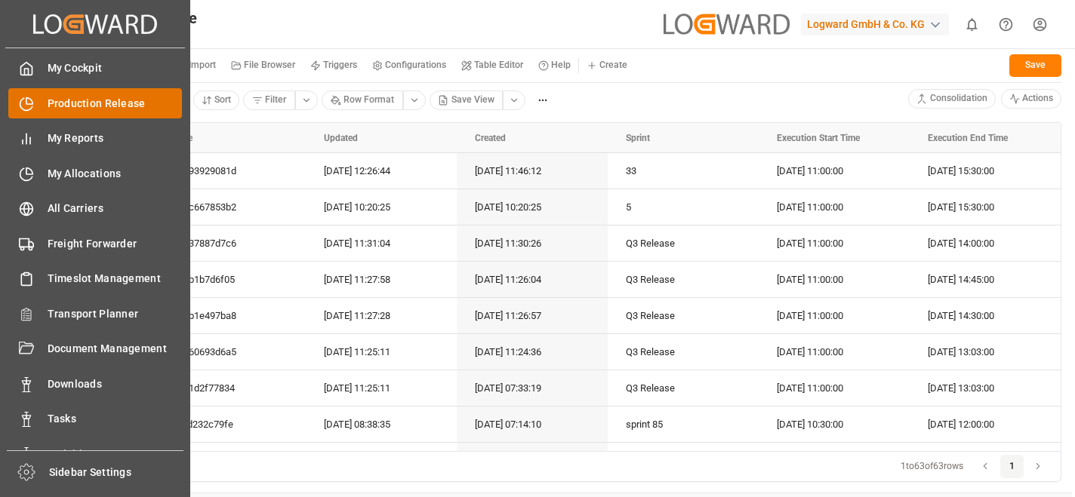
click at [72, 101] on span "Production Release" at bounding box center [115, 104] width 135 height 16
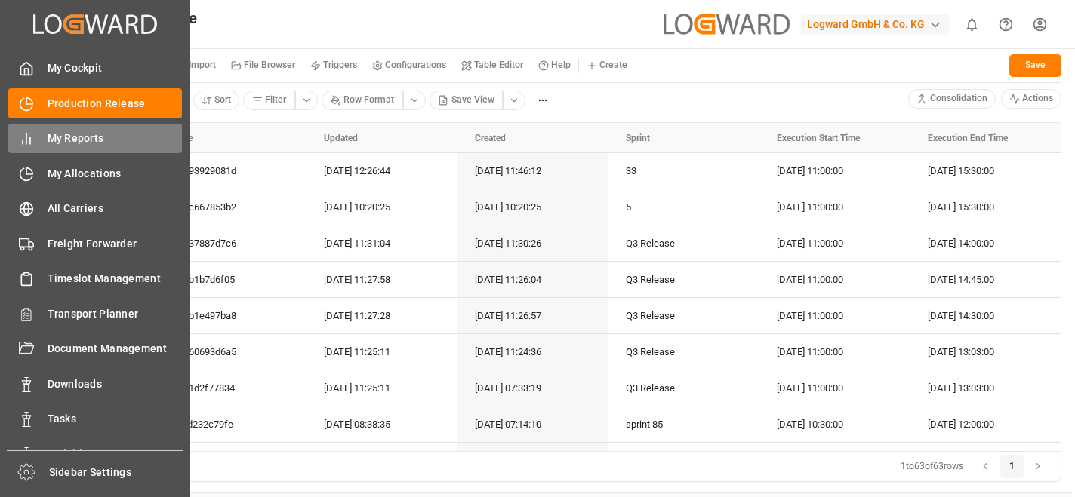
click at [74, 145] on span "My Reports" at bounding box center [115, 139] width 135 height 16
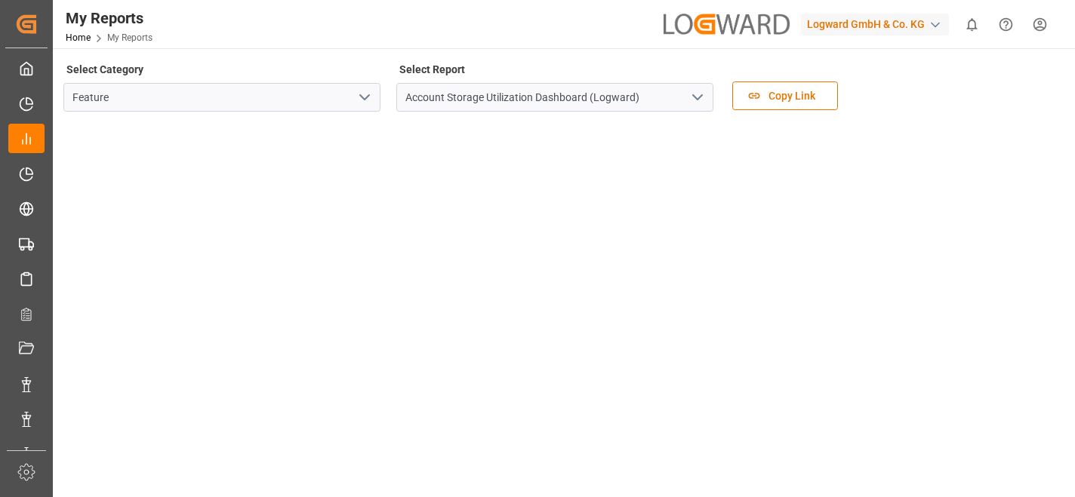
click at [366, 101] on icon "open menu" at bounding box center [364, 97] width 18 height 18
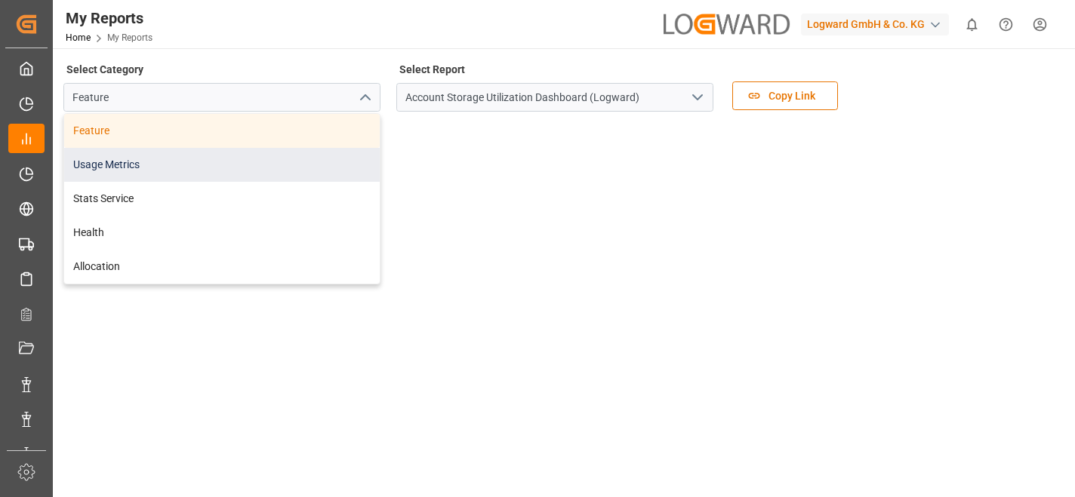
click at [268, 167] on div "Usage Metrics" at bounding box center [221, 165] width 315 height 34
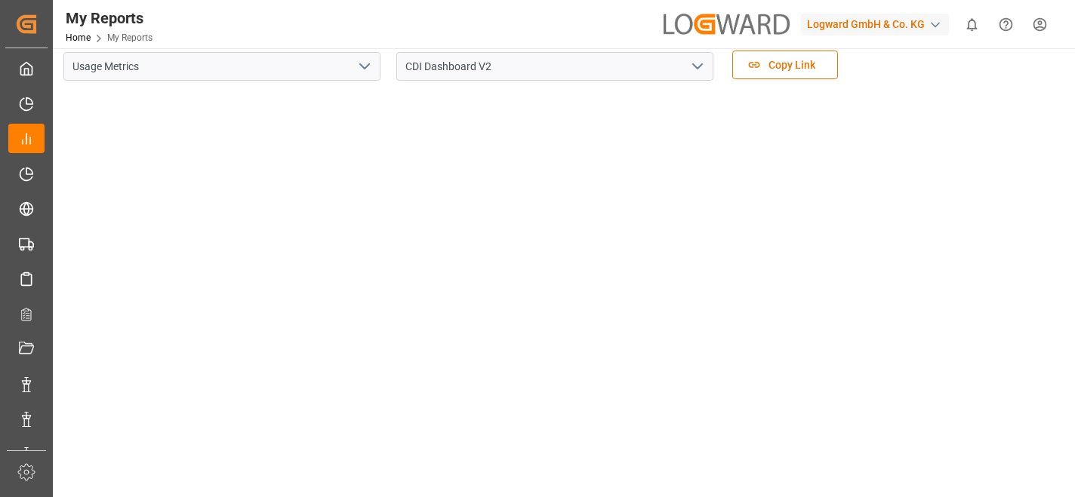
scroll to position [34, 0]
click at [938, 26] on div "button" at bounding box center [934, 24] width 15 height 15
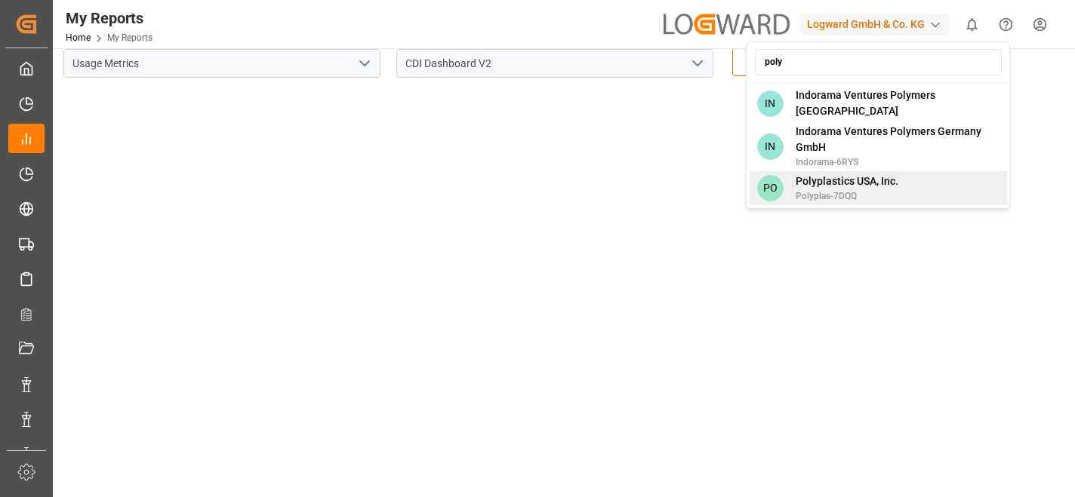
type input "poly"
click at [838, 189] on span "Polyplas-7DQQ" at bounding box center [846, 196] width 103 height 14
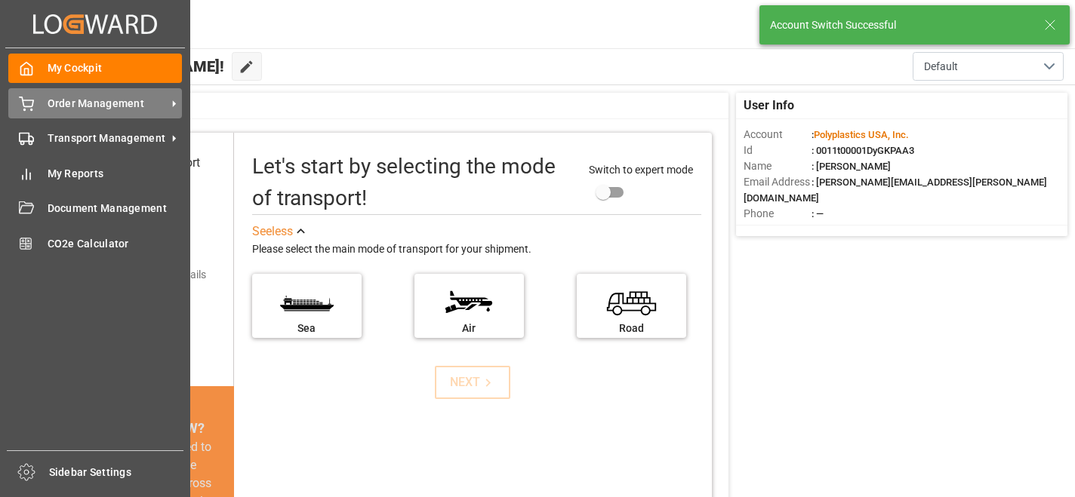
click at [62, 103] on span "Order Management" at bounding box center [107, 104] width 119 height 16
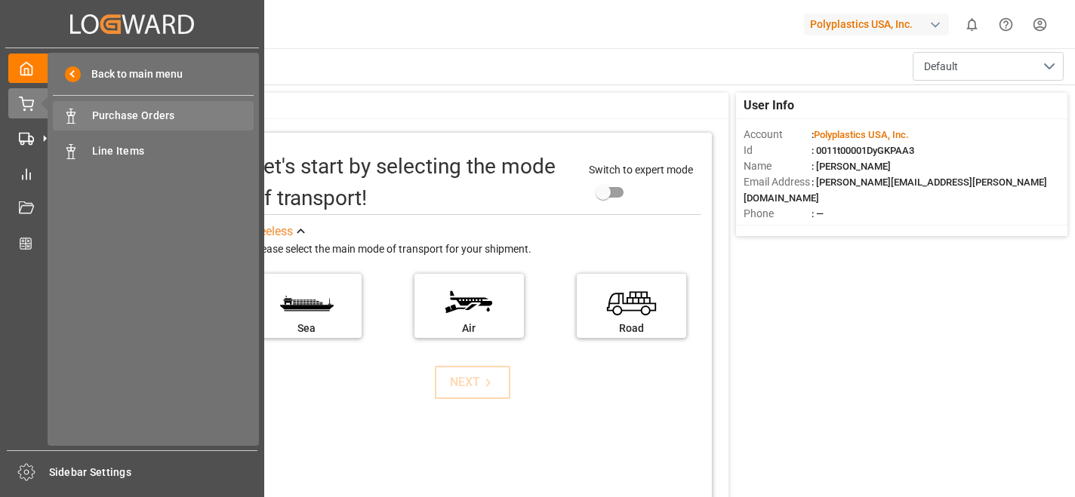
click at [122, 115] on span "Purchase Orders" at bounding box center [173, 116] width 162 height 16
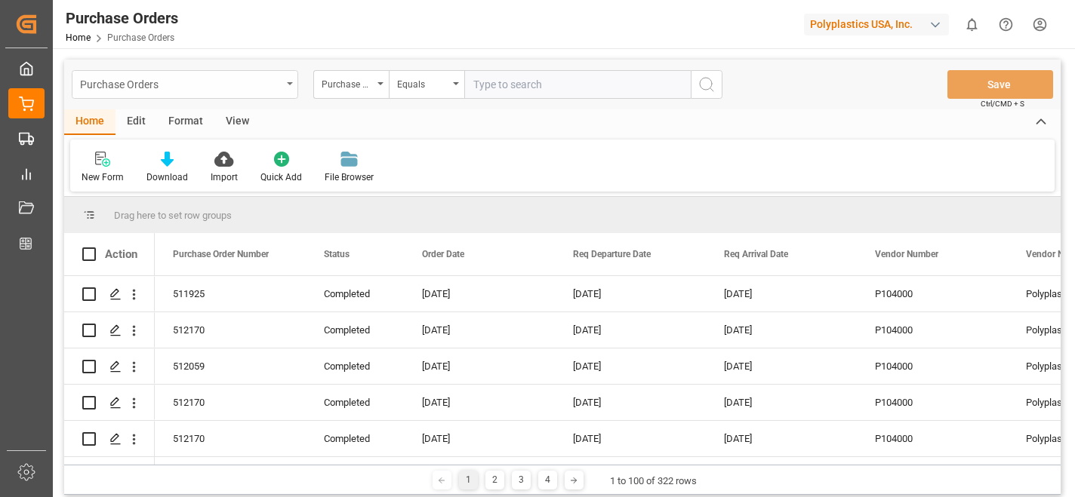
click at [285, 84] on div "Purchase Orders" at bounding box center [185, 84] width 226 height 29
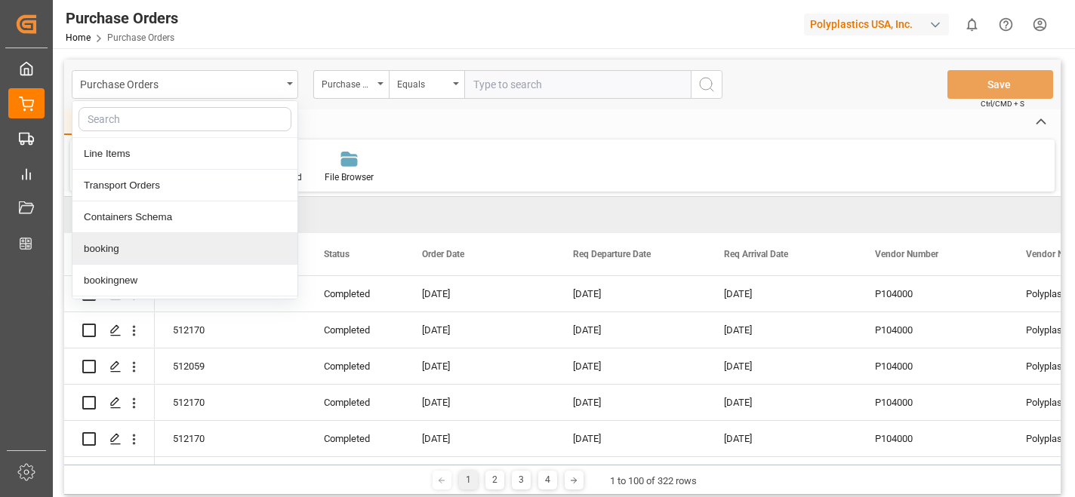
click at [157, 249] on div "booking" at bounding box center [184, 249] width 225 height 32
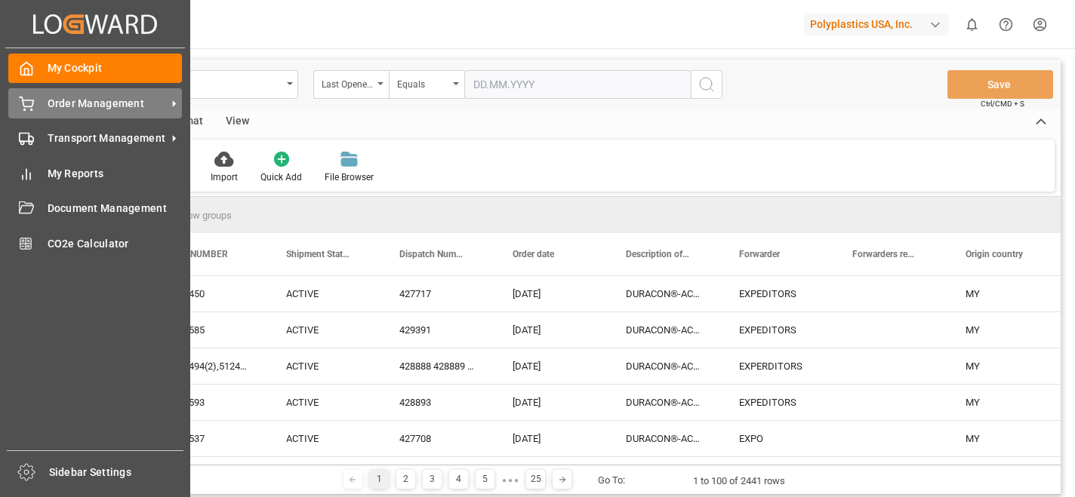
click at [67, 103] on span "Order Management" at bounding box center [107, 104] width 119 height 16
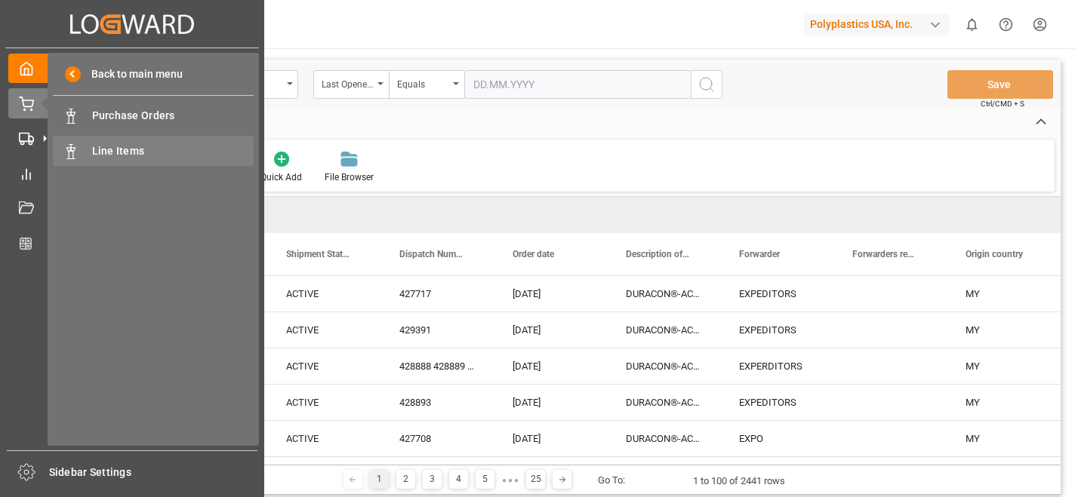
click at [118, 150] on span "Line Items" at bounding box center [173, 151] width 162 height 16
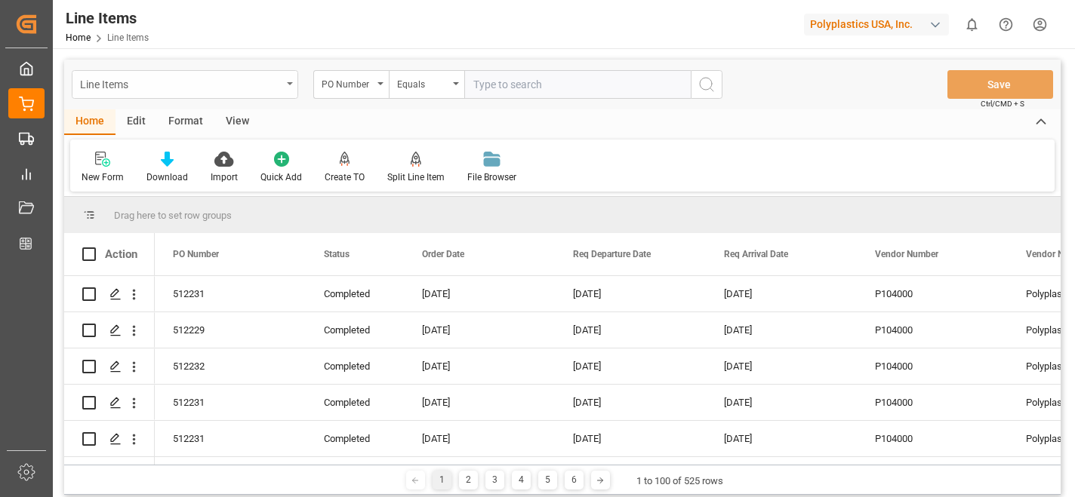
click at [294, 85] on div "Line Items" at bounding box center [185, 84] width 226 height 29
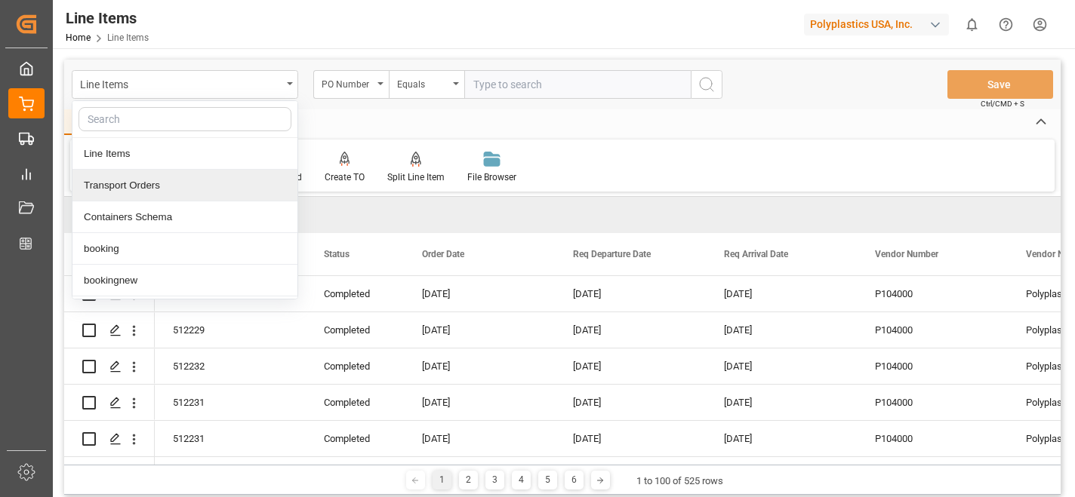
click at [177, 183] on div "Transport Orders" at bounding box center [184, 186] width 225 height 32
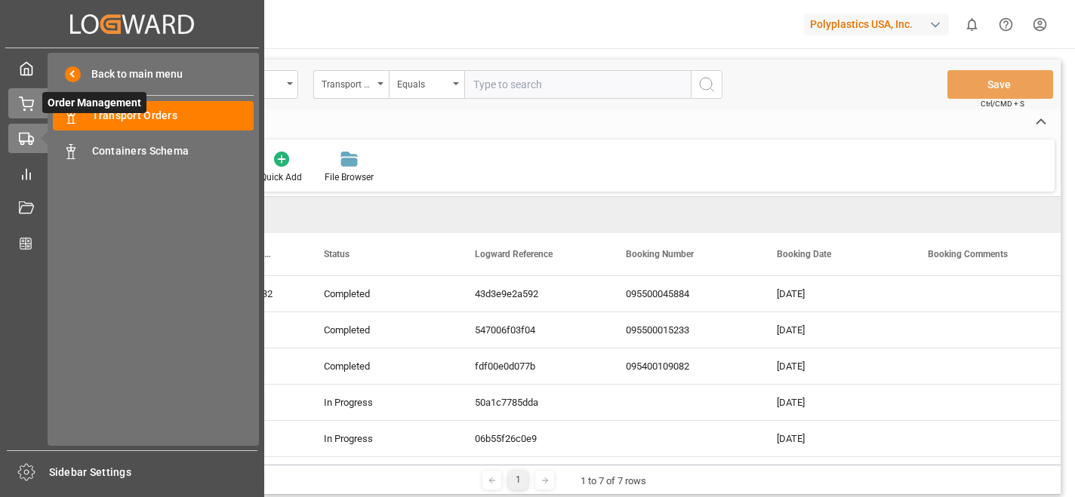
click at [28, 104] on icon at bounding box center [26, 104] width 15 height 15
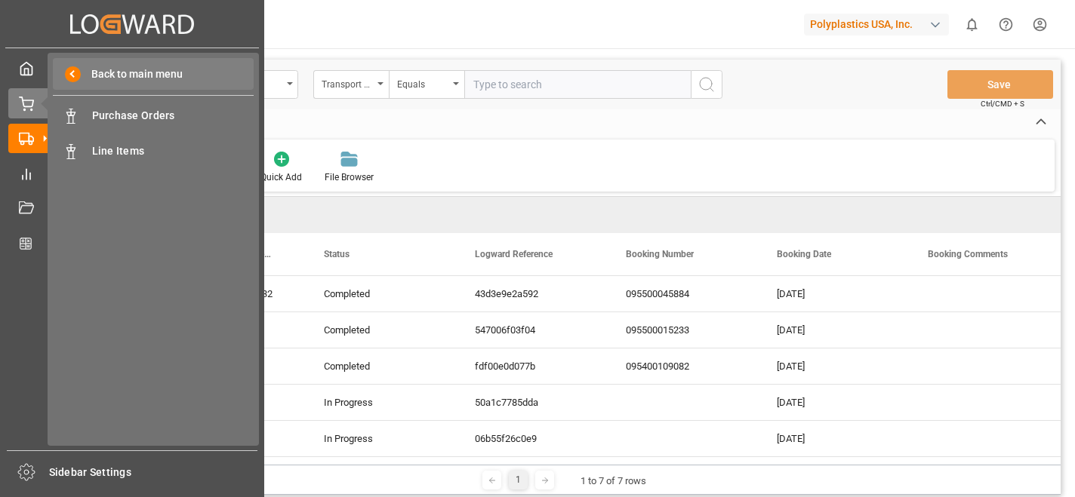
click at [146, 70] on span "Back to main menu" at bounding box center [132, 74] width 102 height 16
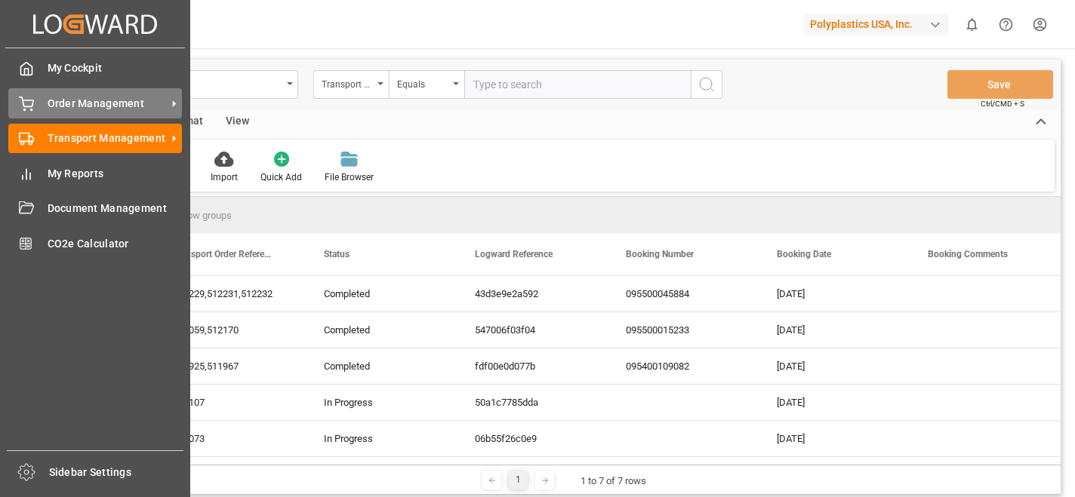
click at [78, 104] on span "Order Management" at bounding box center [107, 104] width 119 height 16
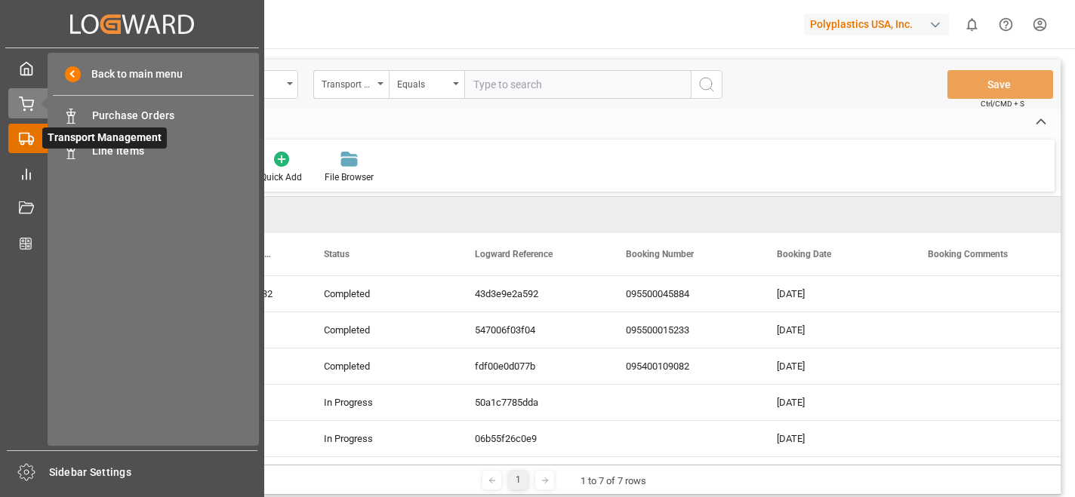
click at [35, 135] on div "Transport Management Transport Management" at bounding box center [132, 138] width 248 height 29
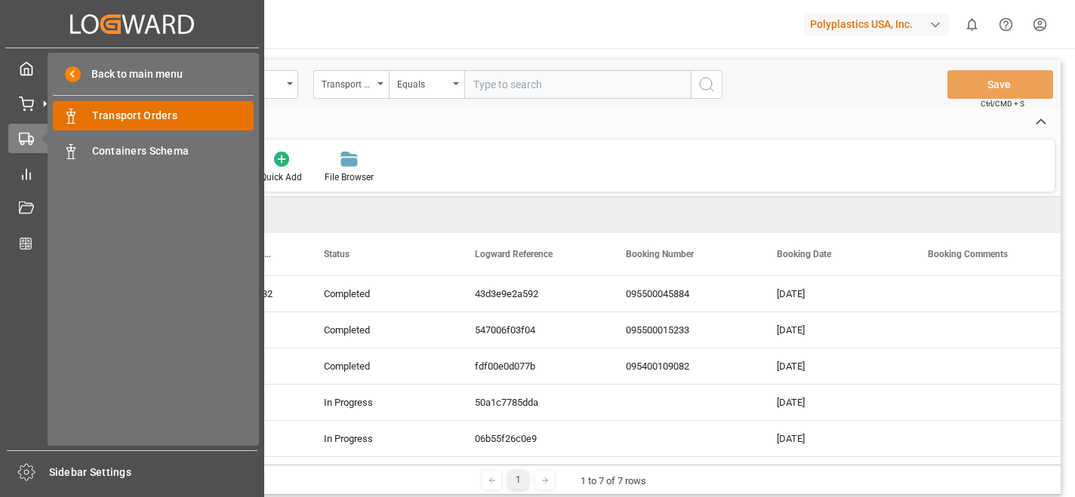
click at [140, 109] on span "Transport Orders" at bounding box center [173, 116] width 162 height 16
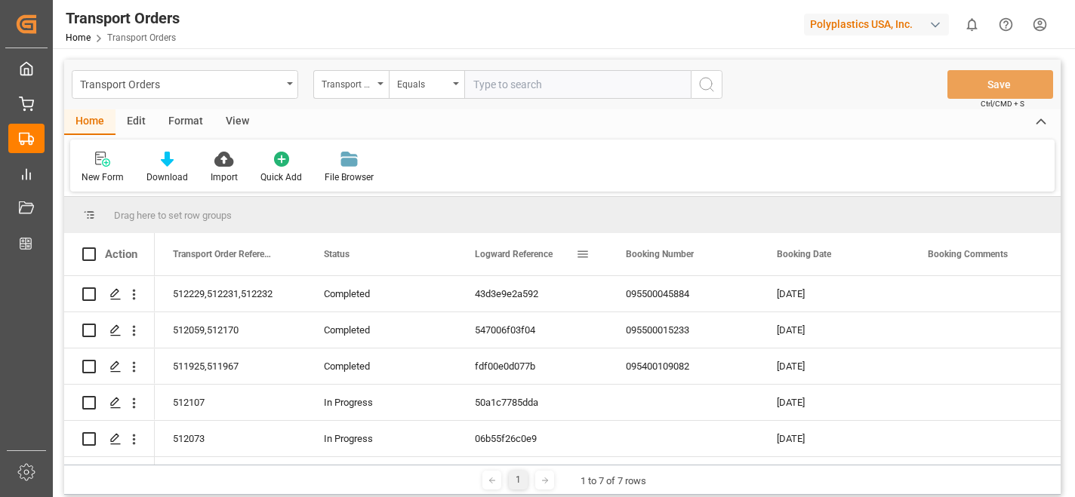
click at [526, 255] on span "Logward Reference" at bounding box center [514, 254] width 78 height 11
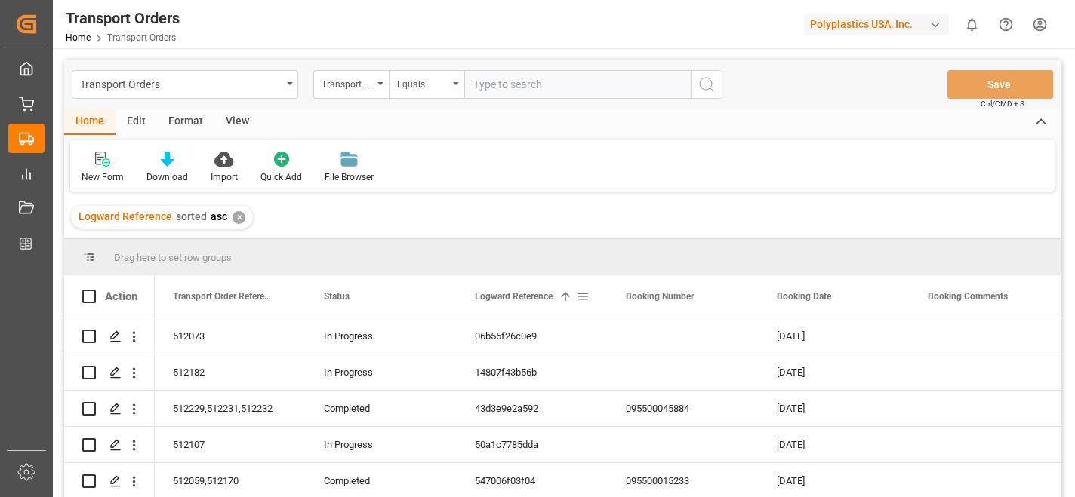
click at [549, 294] on span "Logward Reference" at bounding box center [514, 296] width 78 height 11
click at [585, 297] on span at bounding box center [583, 297] width 14 height 14
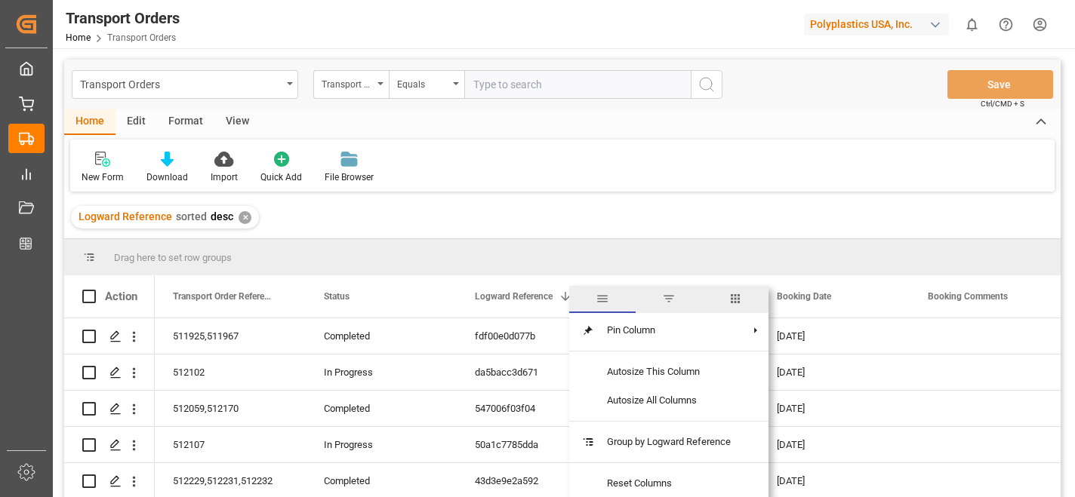
click at [670, 297] on span "filter" at bounding box center [669, 299] width 14 height 14
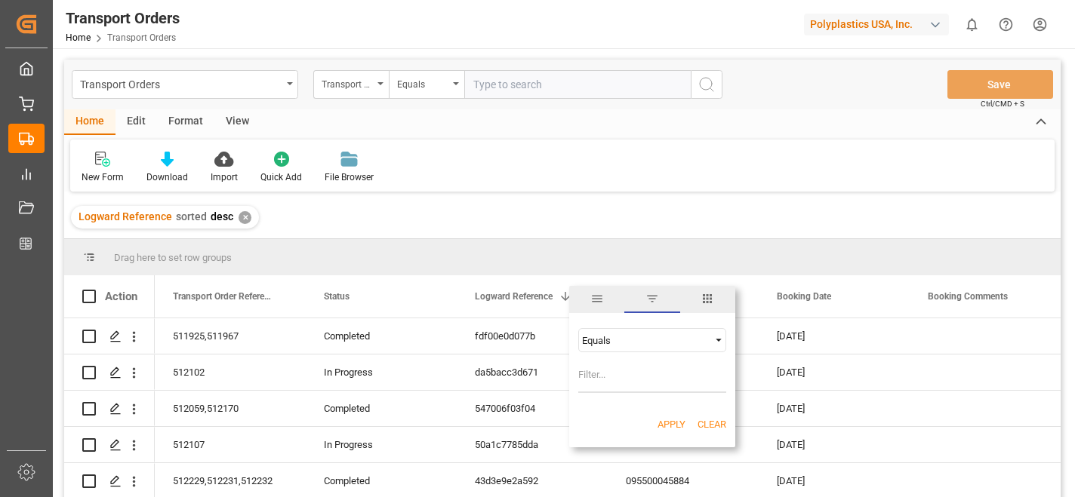
click at [721, 338] on span "Filtering operator" at bounding box center [719, 341] width 14 height 14
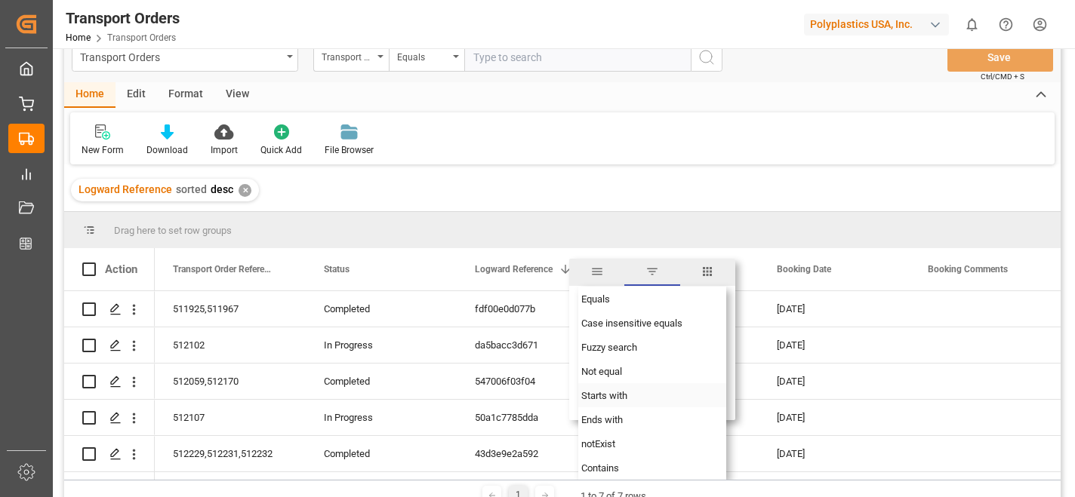
scroll to position [24, 0]
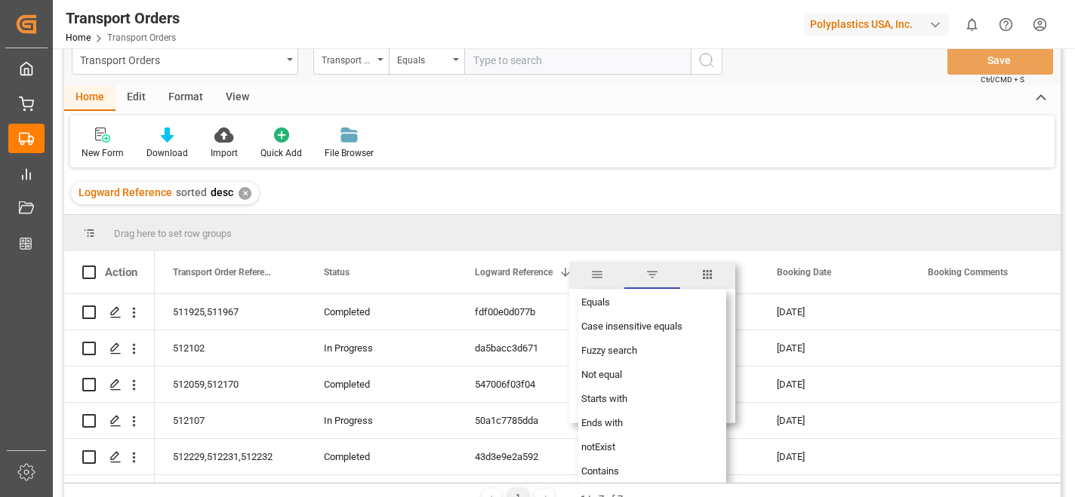
click at [595, 273] on span "general" at bounding box center [597, 275] width 14 height 14
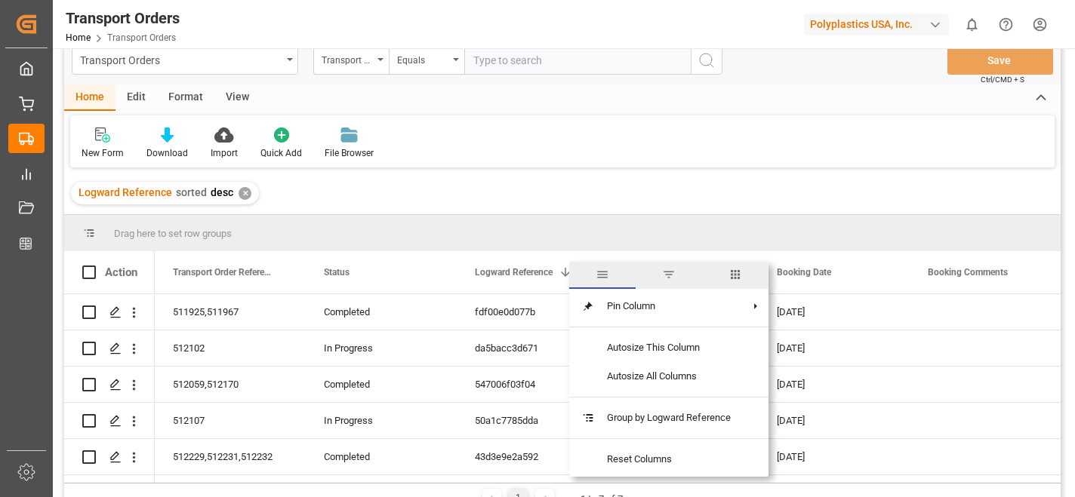
click at [668, 275] on span "filter" at bounding box center [669, 275] width 14 height 14
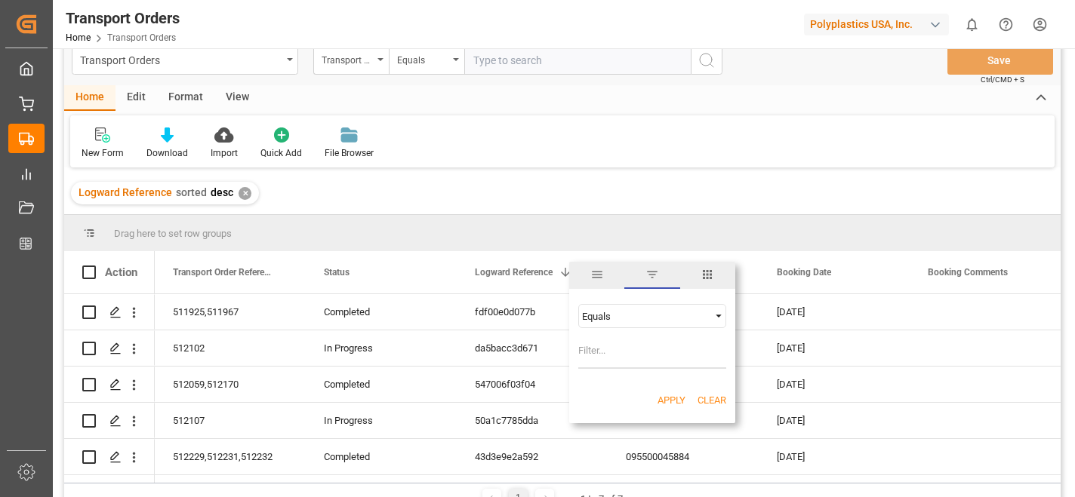
click at [717, 316] on span "Filtering operator" at bounding box center [719, 316] width 14 height 14
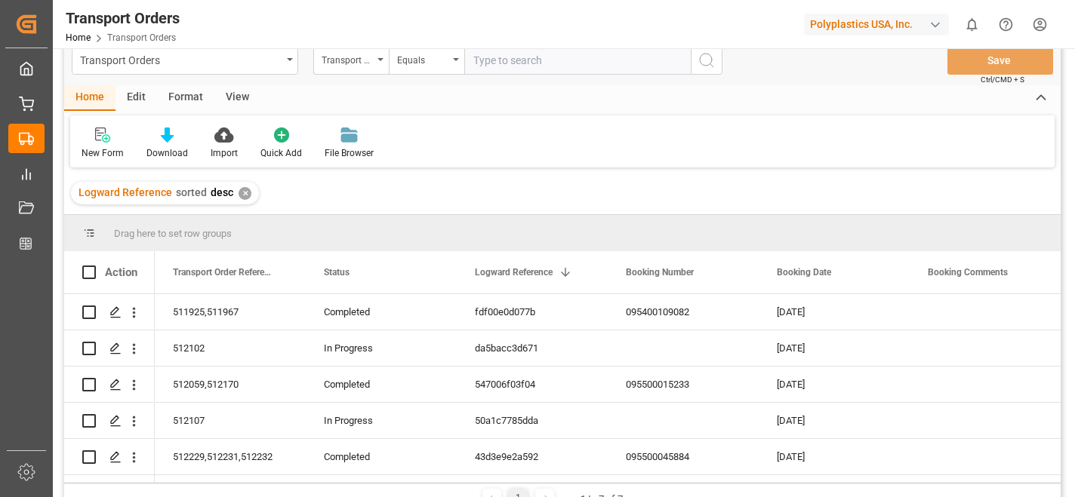
click at [729, 229] on div "Drag here to set row groups" at bounding box center [562, 233] width 996 height 36
click at [886, 278] on span at bounding box center [885, 273] width 14 height 14
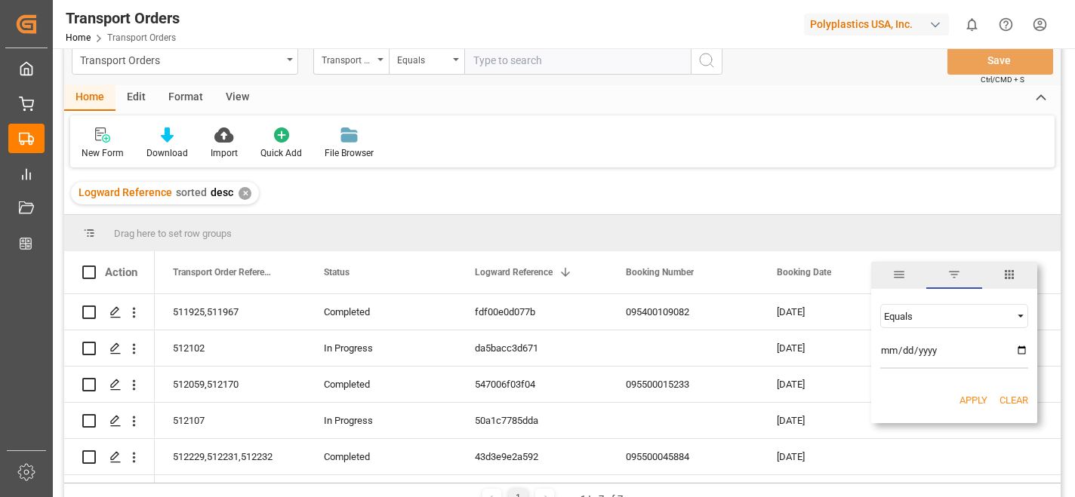
click at [1019, 314] on span "Filtering operator" at bounding box center [1020, 316] width 14 height 14
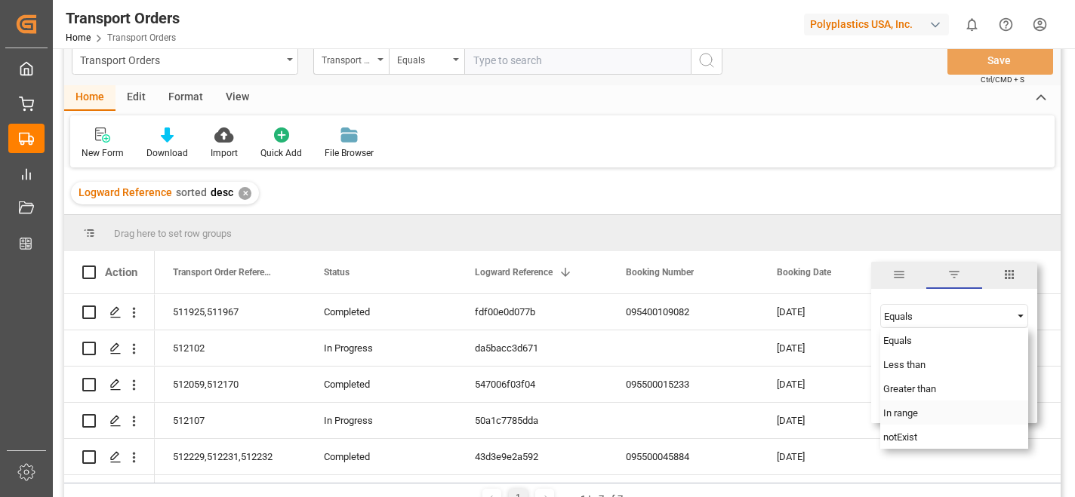
click at [948, 414] on div "In range" at bounding box center [954, 413] width 148 height 24
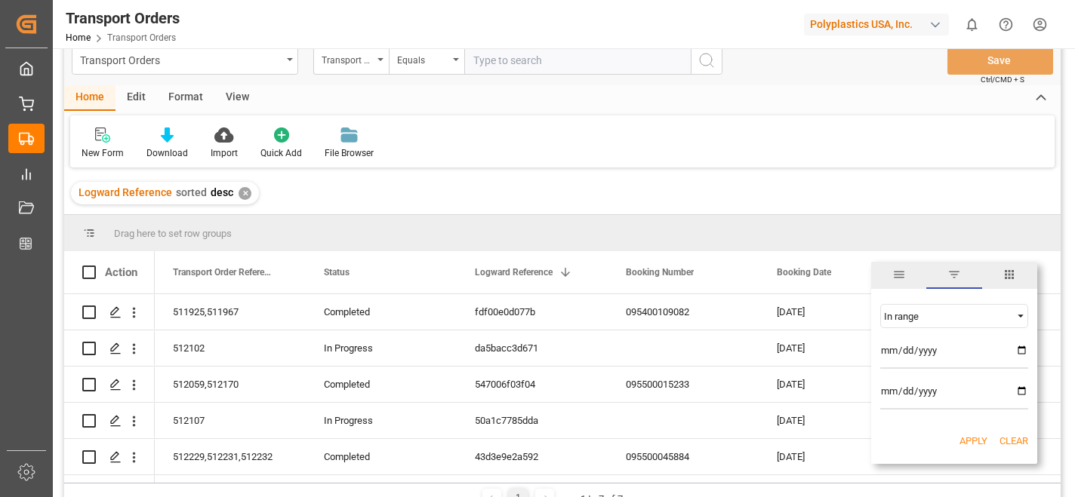
click at [1024, 349] on input "date" at bounding box center [954, 354] width 148 height 30
type input "[DATE]"
click at [1021, 391] on input "date" at bounding box center [954, 395] width 148 height 30
type input "[DATE]"
click at [975, 444] on button "Apply" at bounding box center [973, 441] width 28 height 15
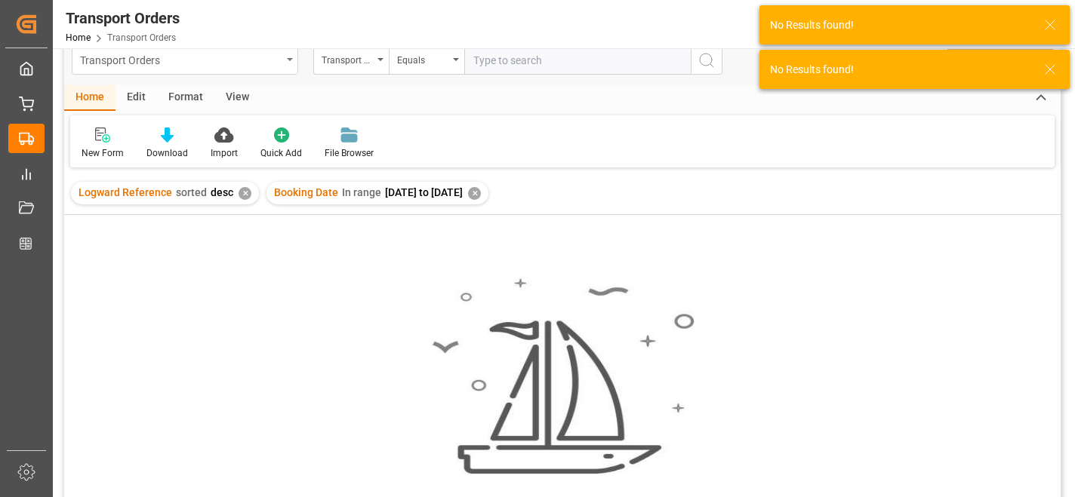
click at [285, 54] on div "Transport Orders" at bounding box center [185, 60] width 226 height 29
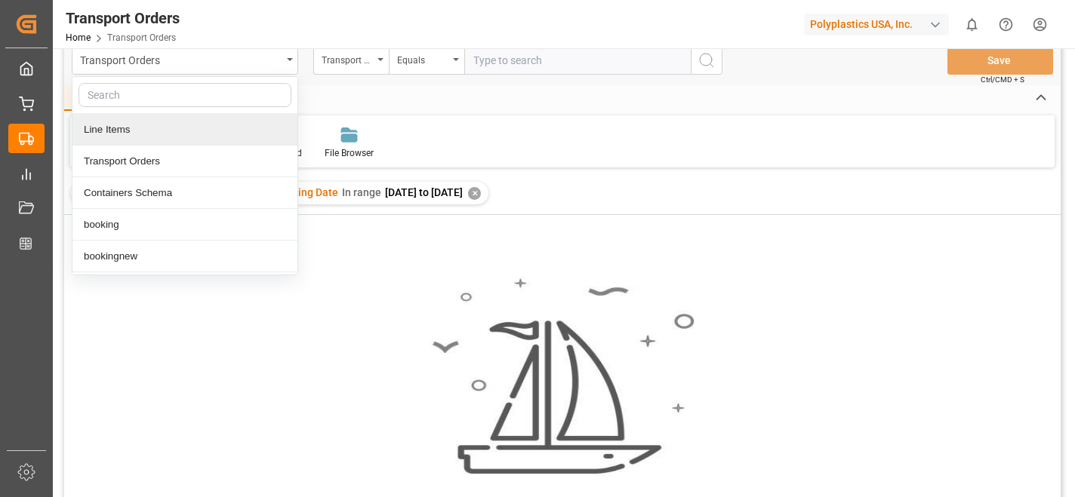
click at [165, 129] on div "Line Items" at bounding box center [184, 130] width 225 height 32
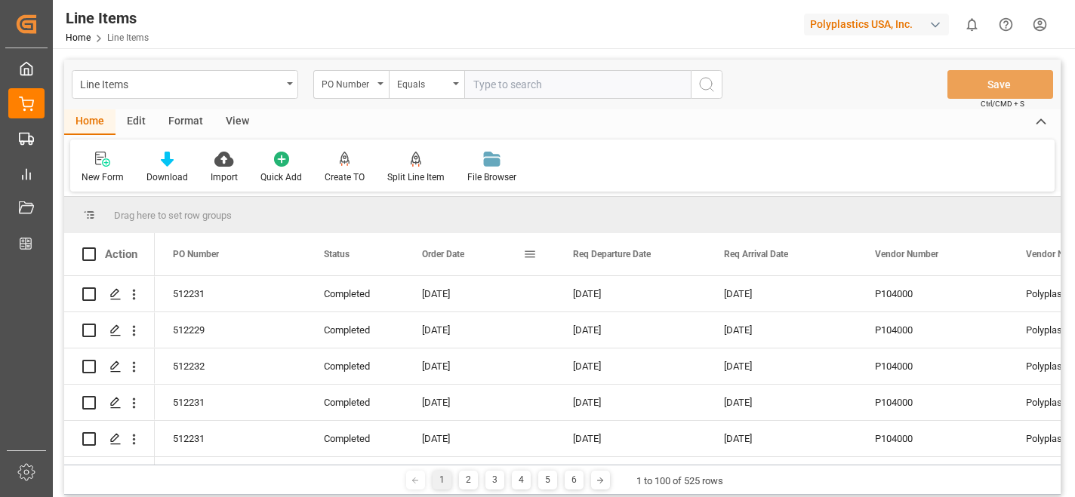
click at [531, 257] on span at bounding box center [530, 255] width 14 height 14
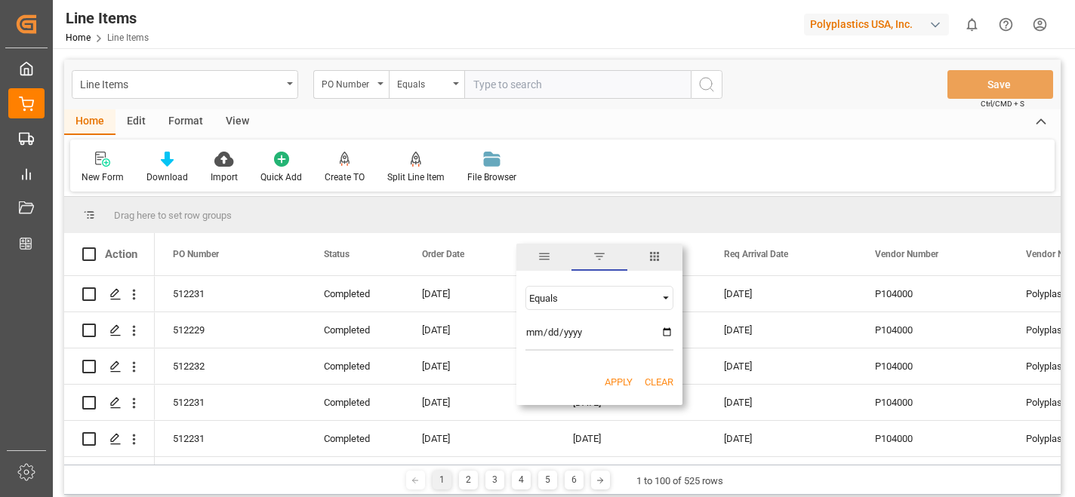
click at [599, 259] on span "filter" at bounding box center [599, 257] width 14 height 14
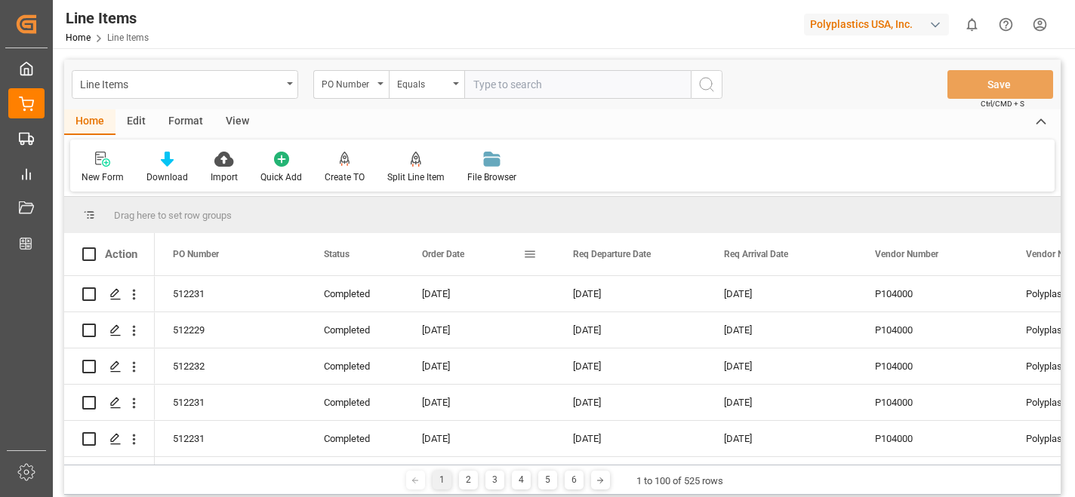
click at [529, 255] on span at bounding box center [530, 255] width 14 height 14
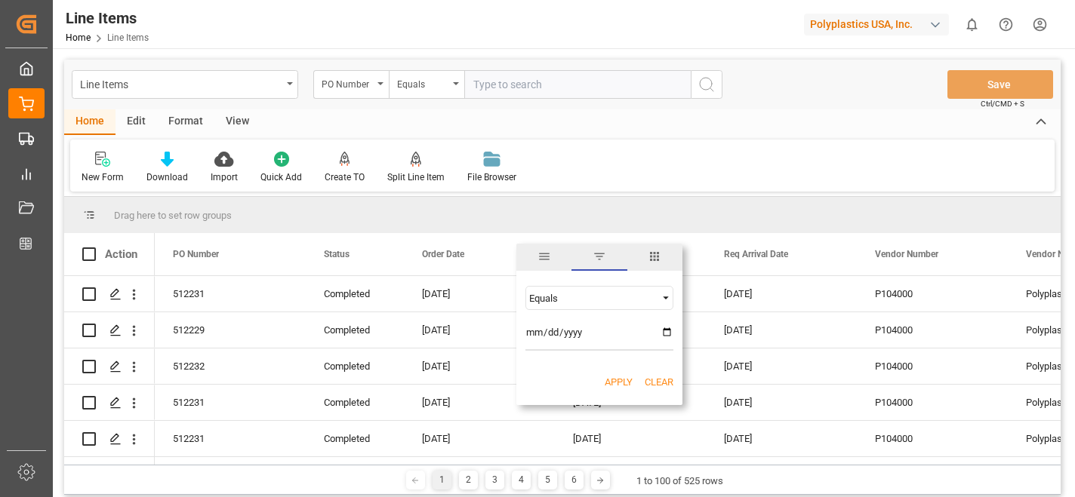
click at [665, 296] on span "Filtering operator" at bounding box center [666, 298] width 14 height 14
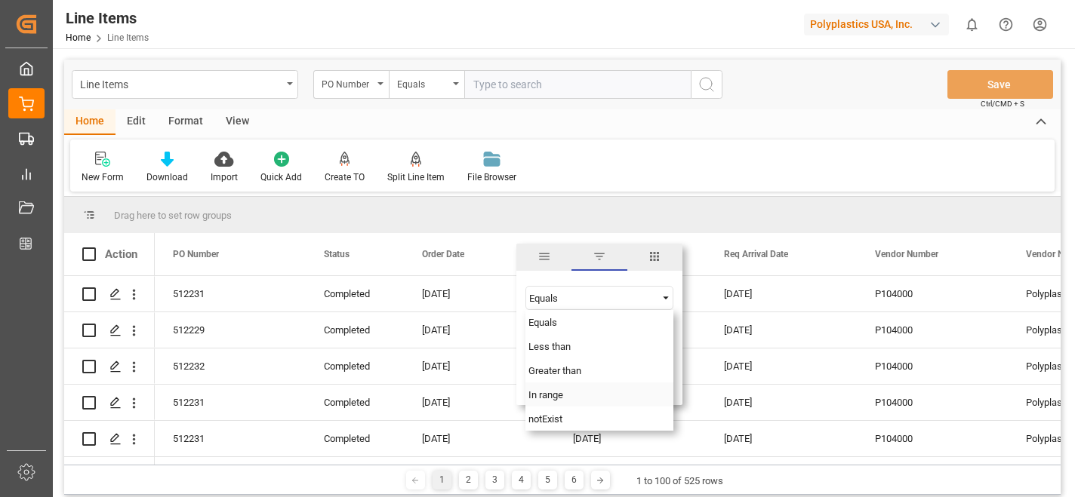
click at [585, 395] on div "In range" at bounding box center [599, 395] width 148 height 24
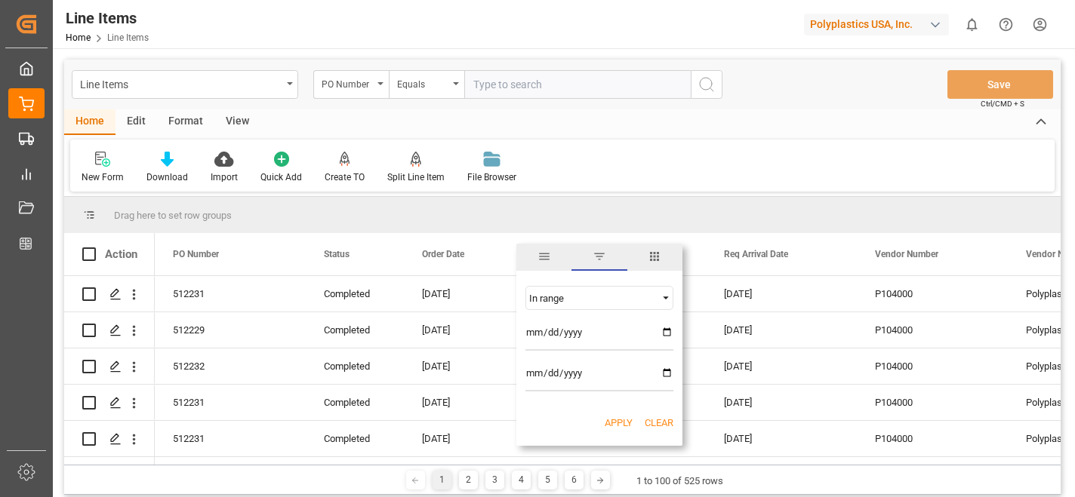
click at [665, 330] on input "date" at bounding box center [599, 336] width 148 height 30
type input "[DATE]"
click at [666, 372] on input "date" at bounding box center [599, 376] width 148 height 30
type input "[DATE]"
click at [623, 423] on button "Apply" at bounding box center [618, 423] width 28 height 15
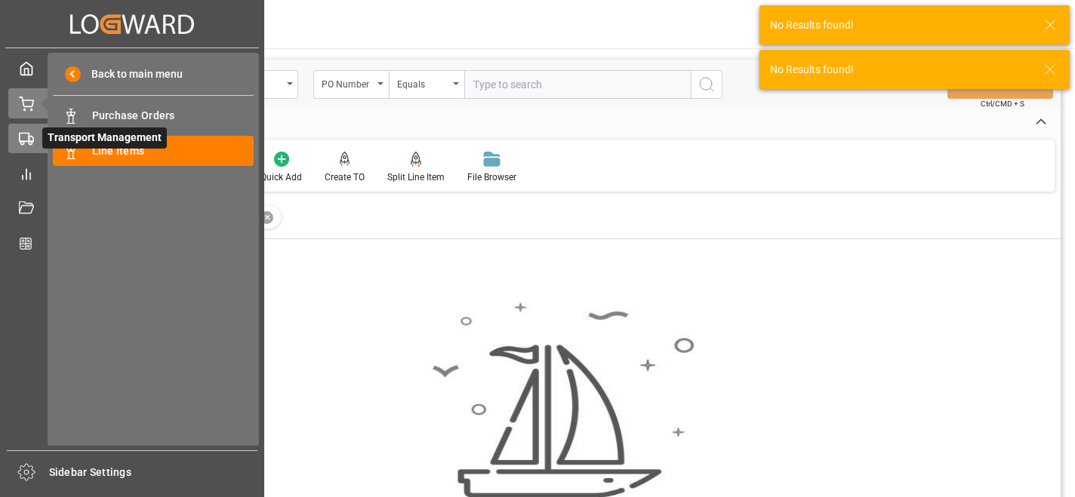
click at [31, 139] on icon at bounding box center [26, 138] width 15 height 15
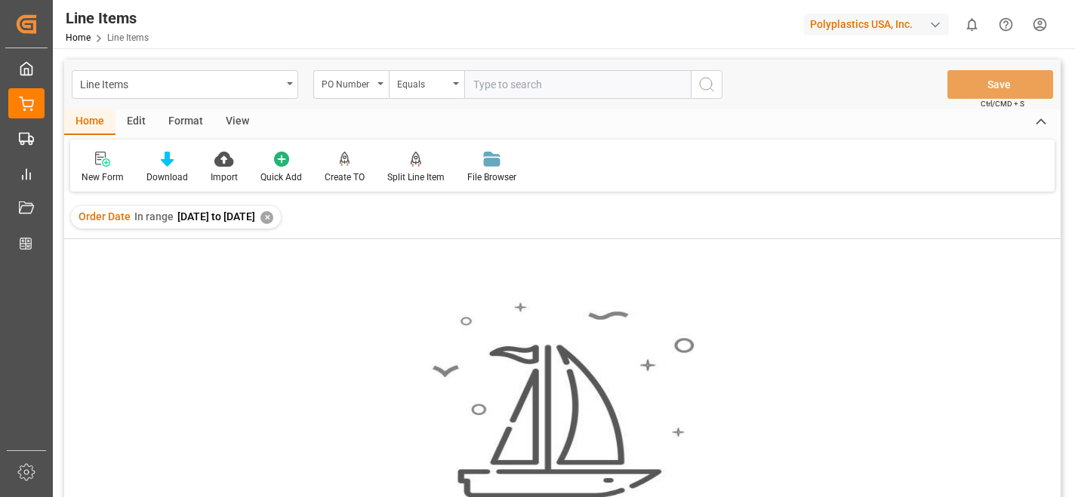
click at [337, 118] on div "Home Edit Format View" at bounding box center [562, 122] width 996 height 26
click at [273, 216] on div "✕" at bounding box center [266, 217] width 13 height 13
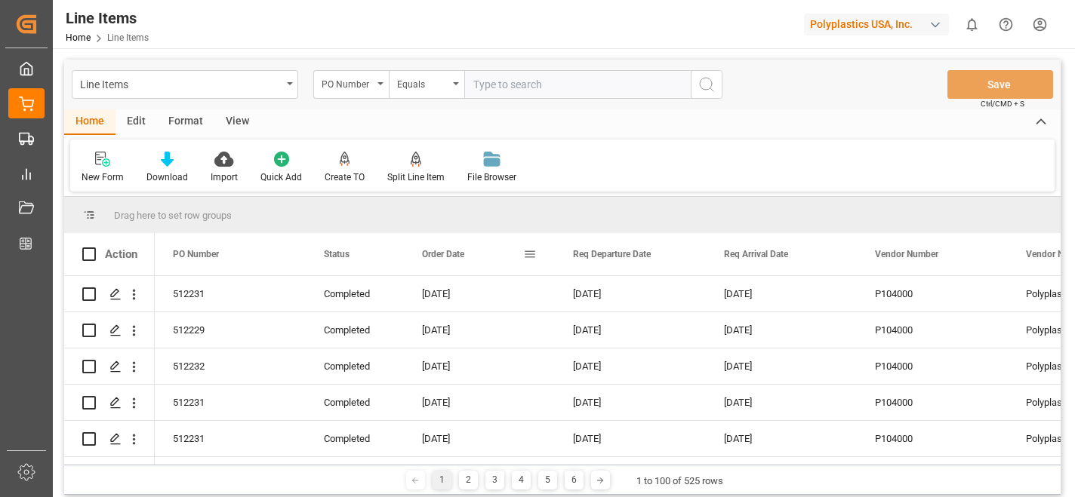
click at [526, 253] on span at bounding box center [530, 255] width 14 height 14
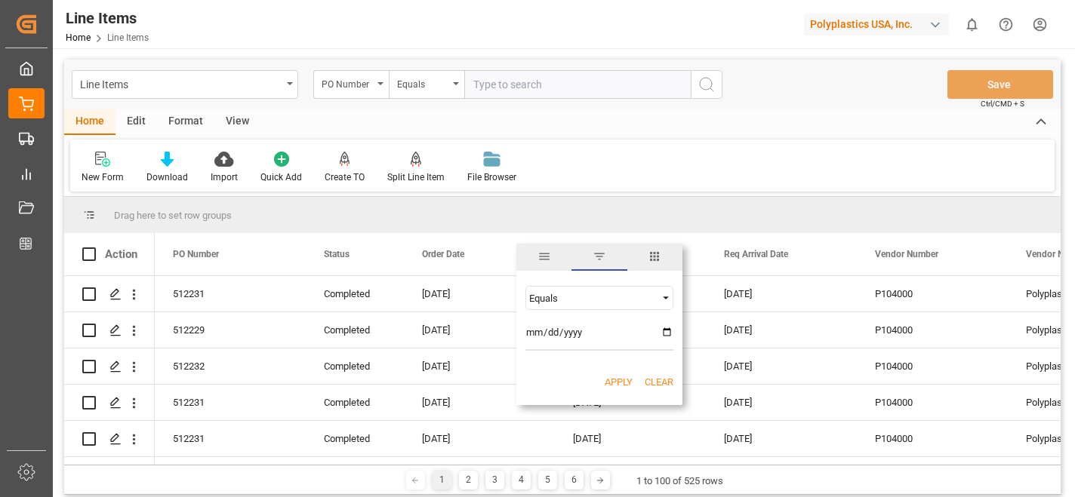
click at [667, 298] on span "Filtering operator" at bounding box center [666, 298] width 14 height 14
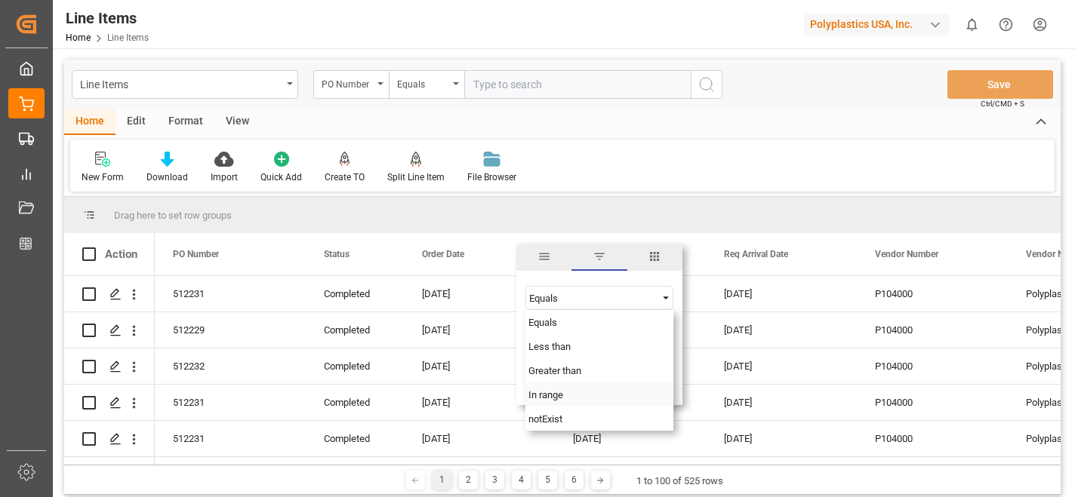
click at [584, 396] on div "In range" at bounding box center [599, 395] width 148 height 24
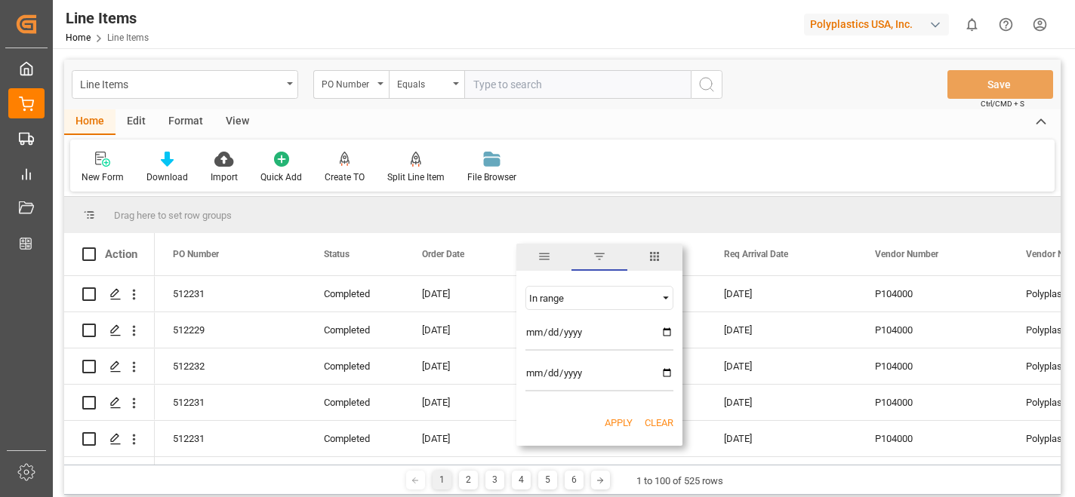
click at [668, 333] on input "date" at bounding box center [599, 336] width 148 height 30
type input "[DATE]"
click at [664, 371] on input "date" at bounding box center [599, 376] width 148 height 30
type input "[DATE]"
click at [610, 423] on button "Apply" at bounding box center [618, 423] width 28 height 15
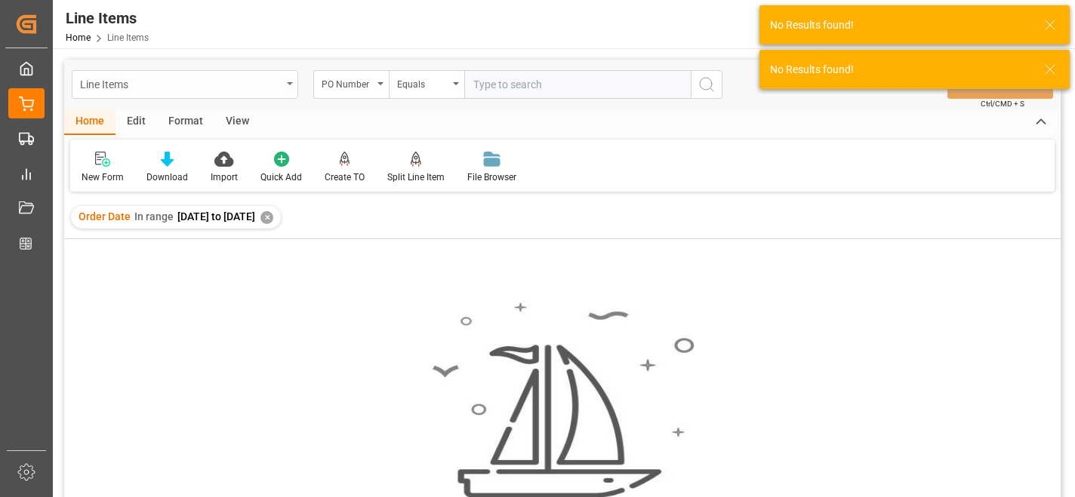
click at [289, 82] on icon "open menu" at bounding box center [290, 83] width 6 height 3
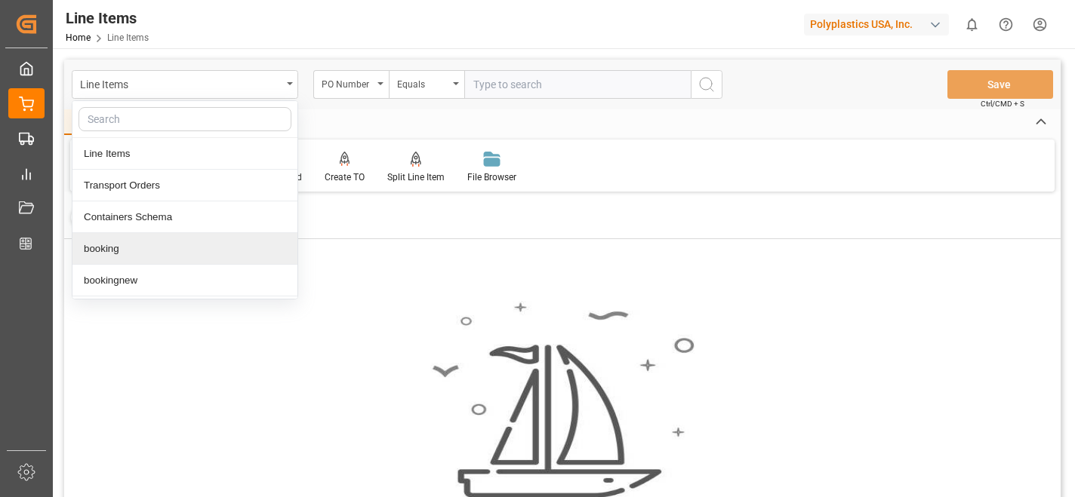
click at [137, 245] on div "booking" at bounding box center [184, 249] width 225 height 32
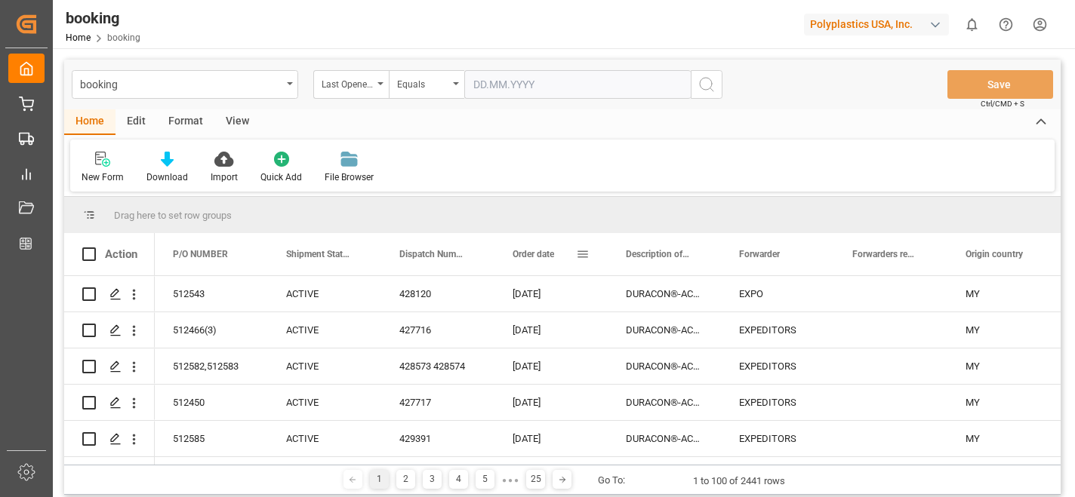
click at [580, 253] on span at bounding box center [583, 255] width 14 height 14
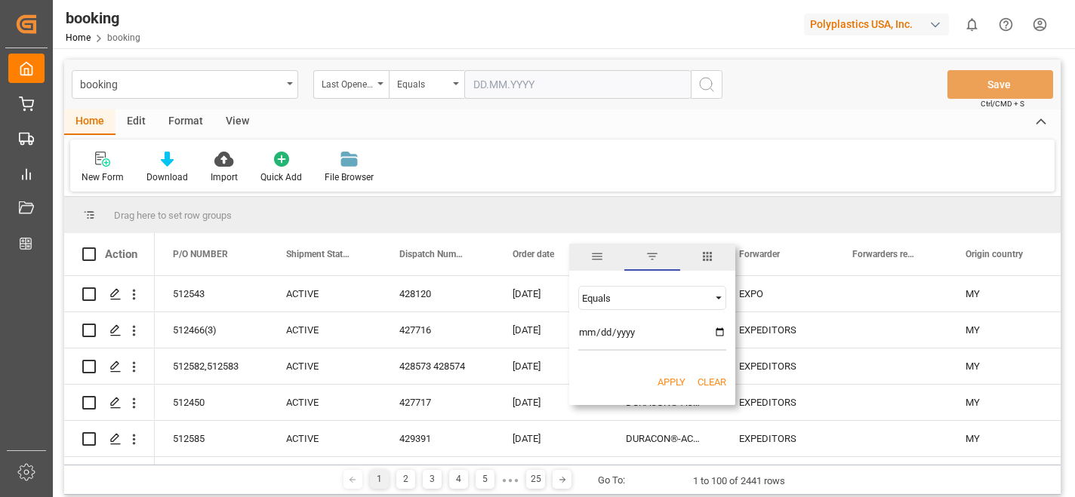
click at [719, 295] on span "Filtering operator" at bounding box center [719, 298] width 14 height 14
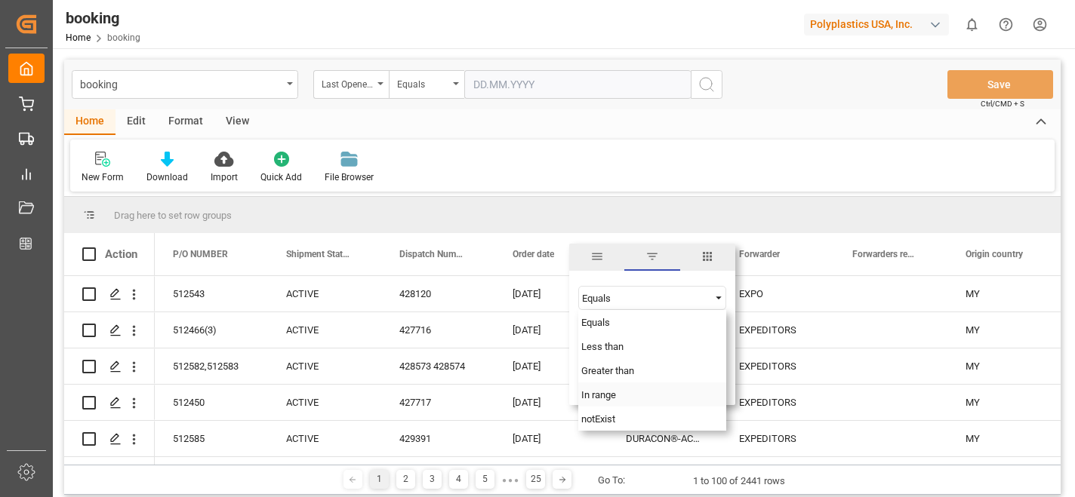
click at [654, 400] on div "In range" at bounding box center [652, 395] width 148 height 24
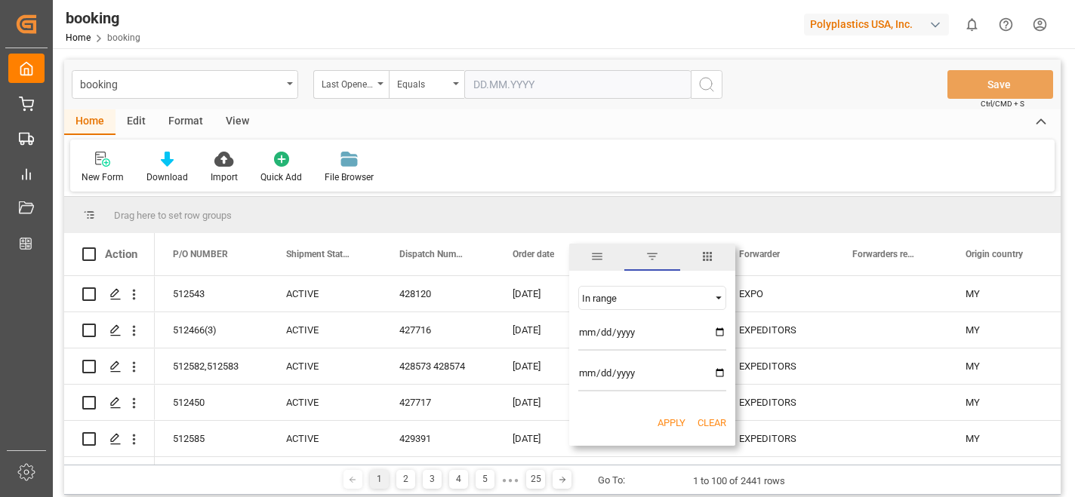
click at [719, 332] on input "date" at bounding box center [652, 336] width 148 height 30
type input "[DATE]"
click at [720, 373] on input "date" at bounding box center [652, 376] width 148 height 30
type input "[DATE]"
click at [671, 423] on button "Apply" at bounding box center [671, 423] width 28 height 15
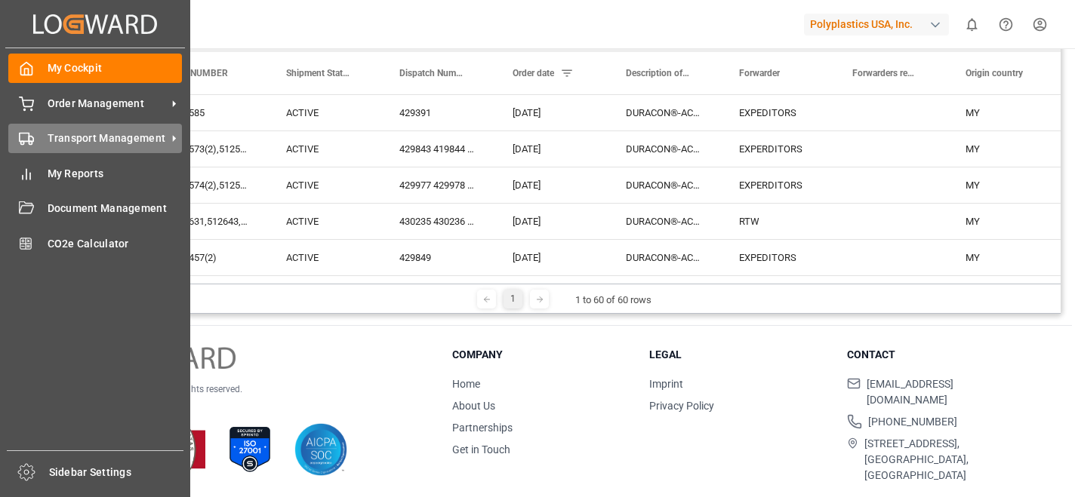
click at [75, 134] on span "Transport Management" at bounding box center [107, 139] width 119 height 16
